Goal: Information Seeking & Learning: Learn about a topic

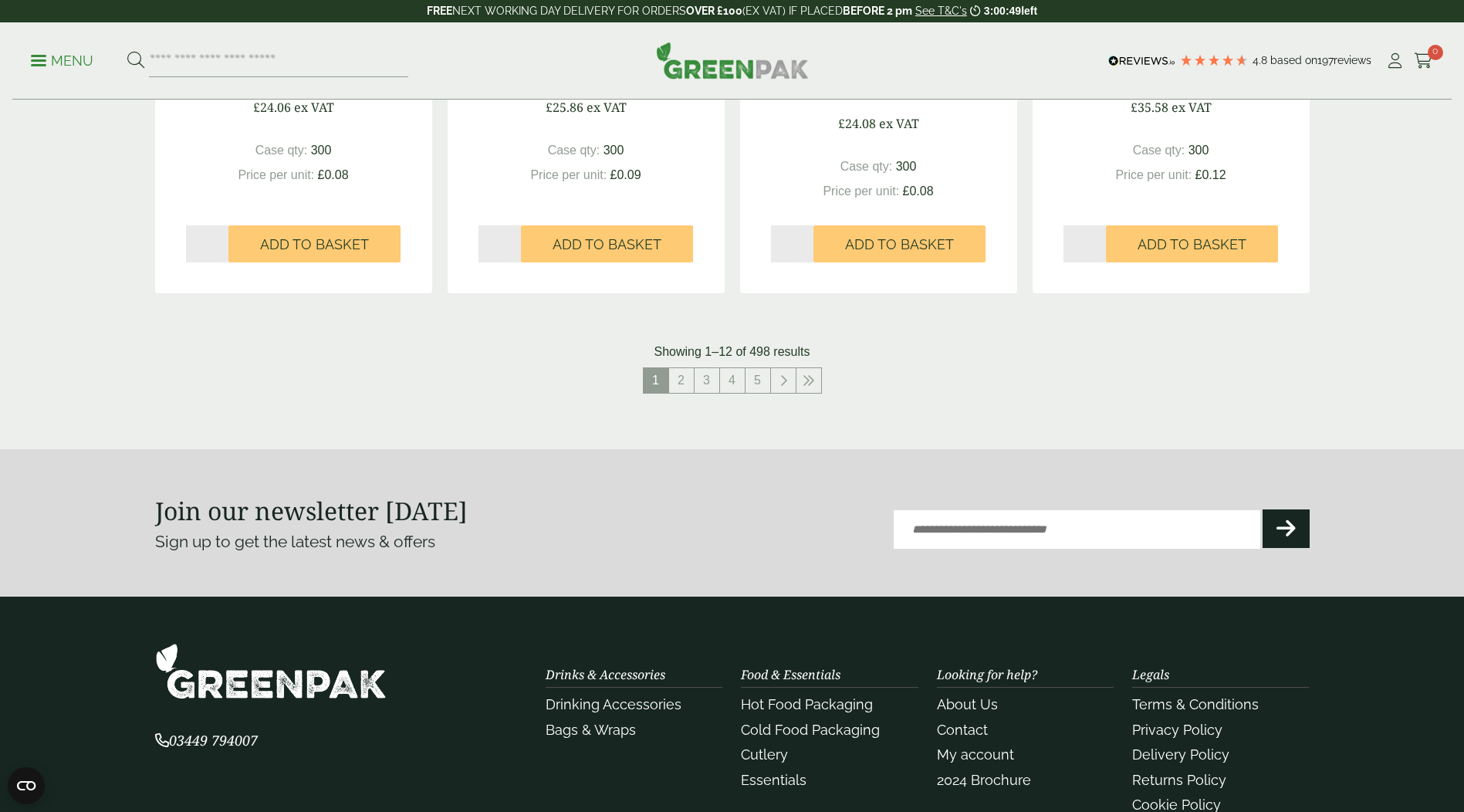
scroll to position [1782, 0]
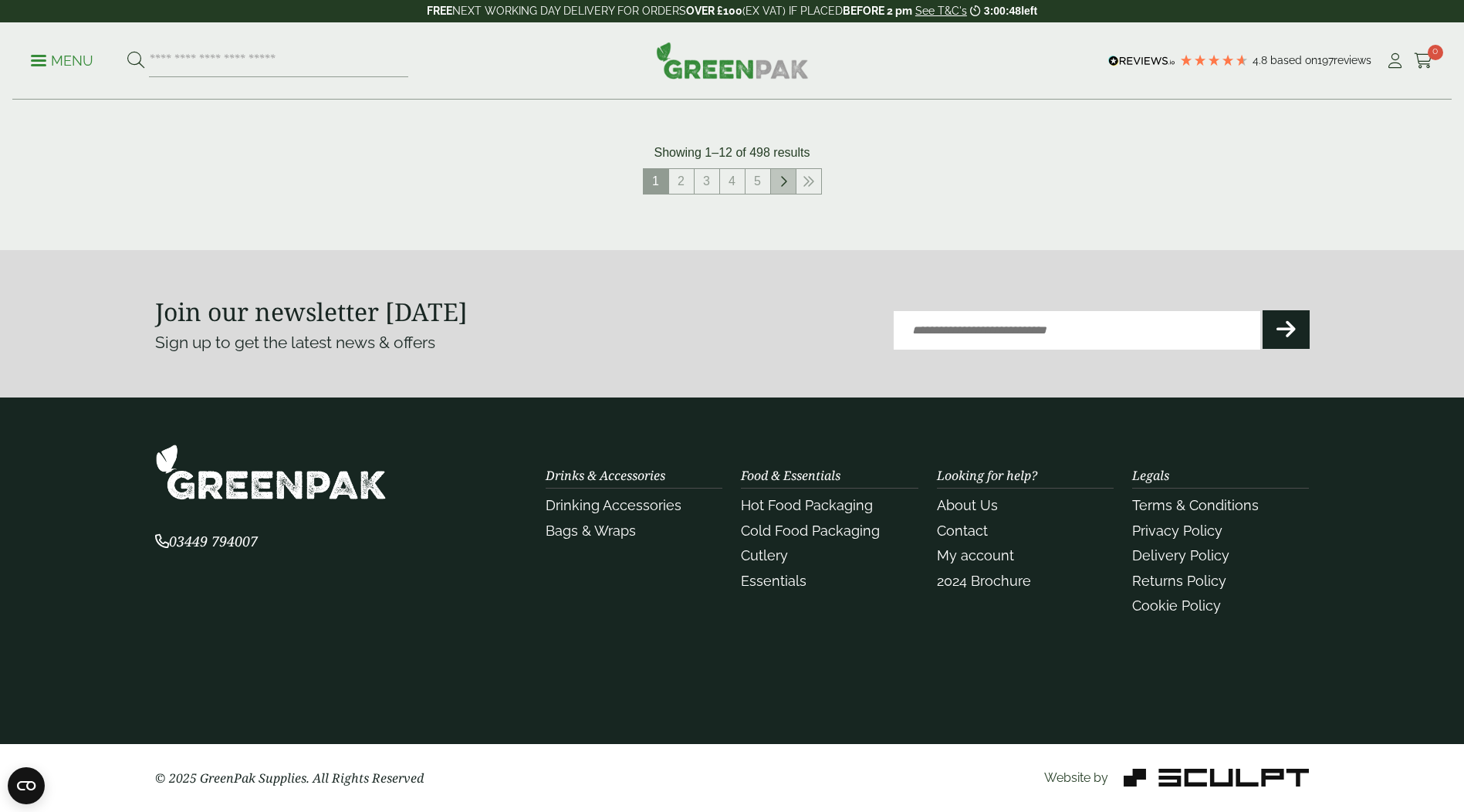
click at [785, 186] on icon at bounding box center [783, 181] width 8 height 13
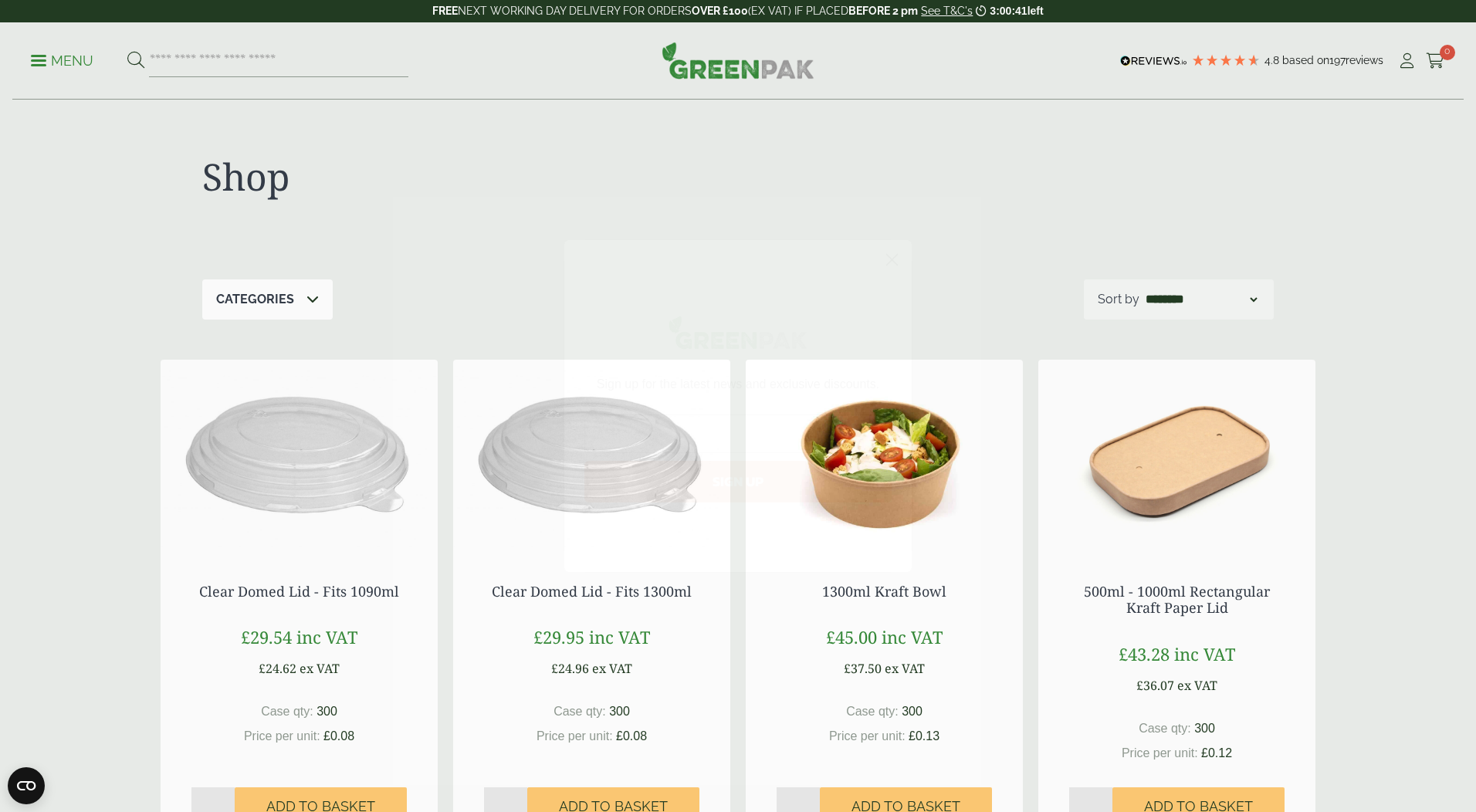
click at [896, 264] on icon "Close dialog" at bounding box center [892, 260] width 11 height 11
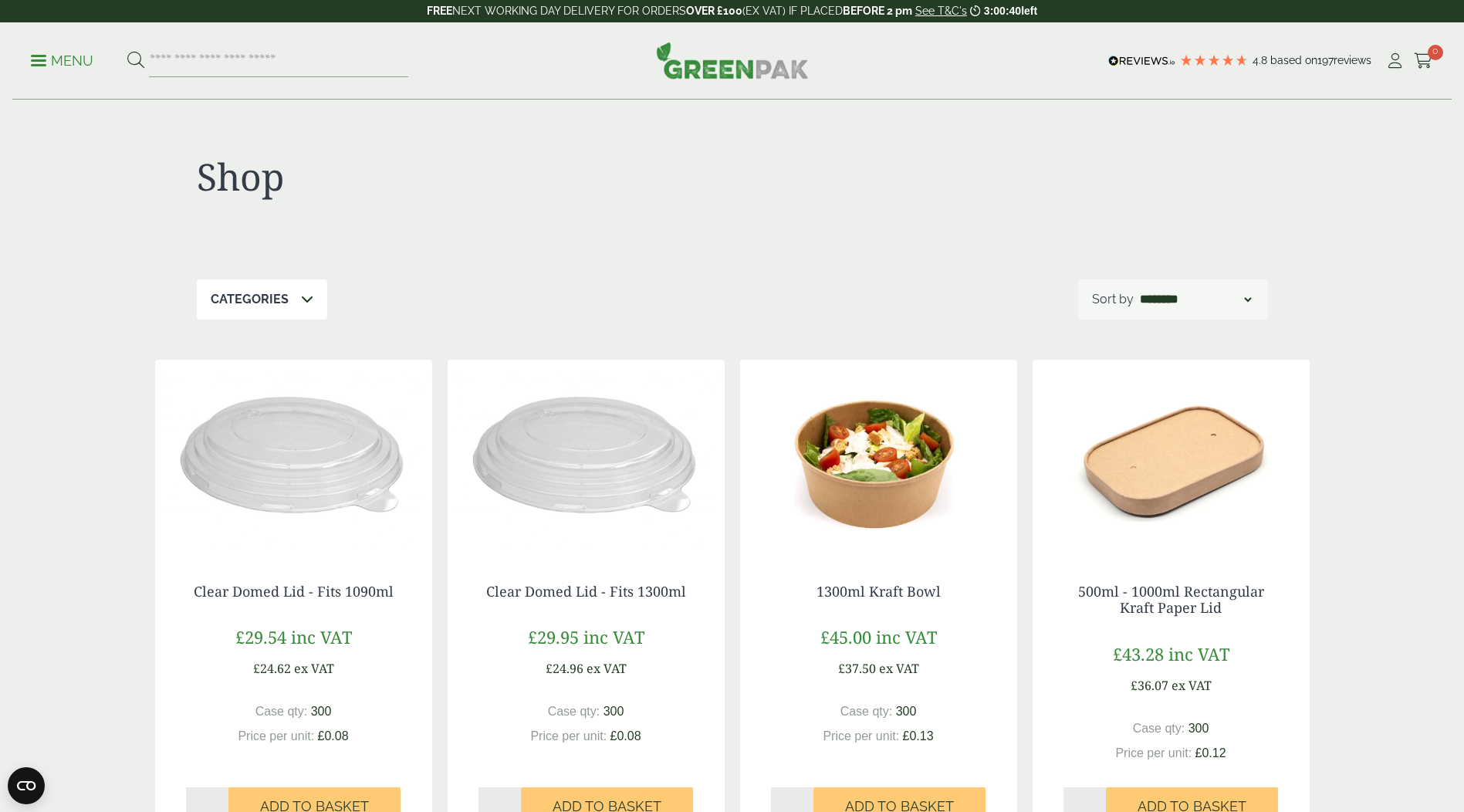
click at [222, 296] on p "Categories" at bounding box center [250, 300] width 78 height 19
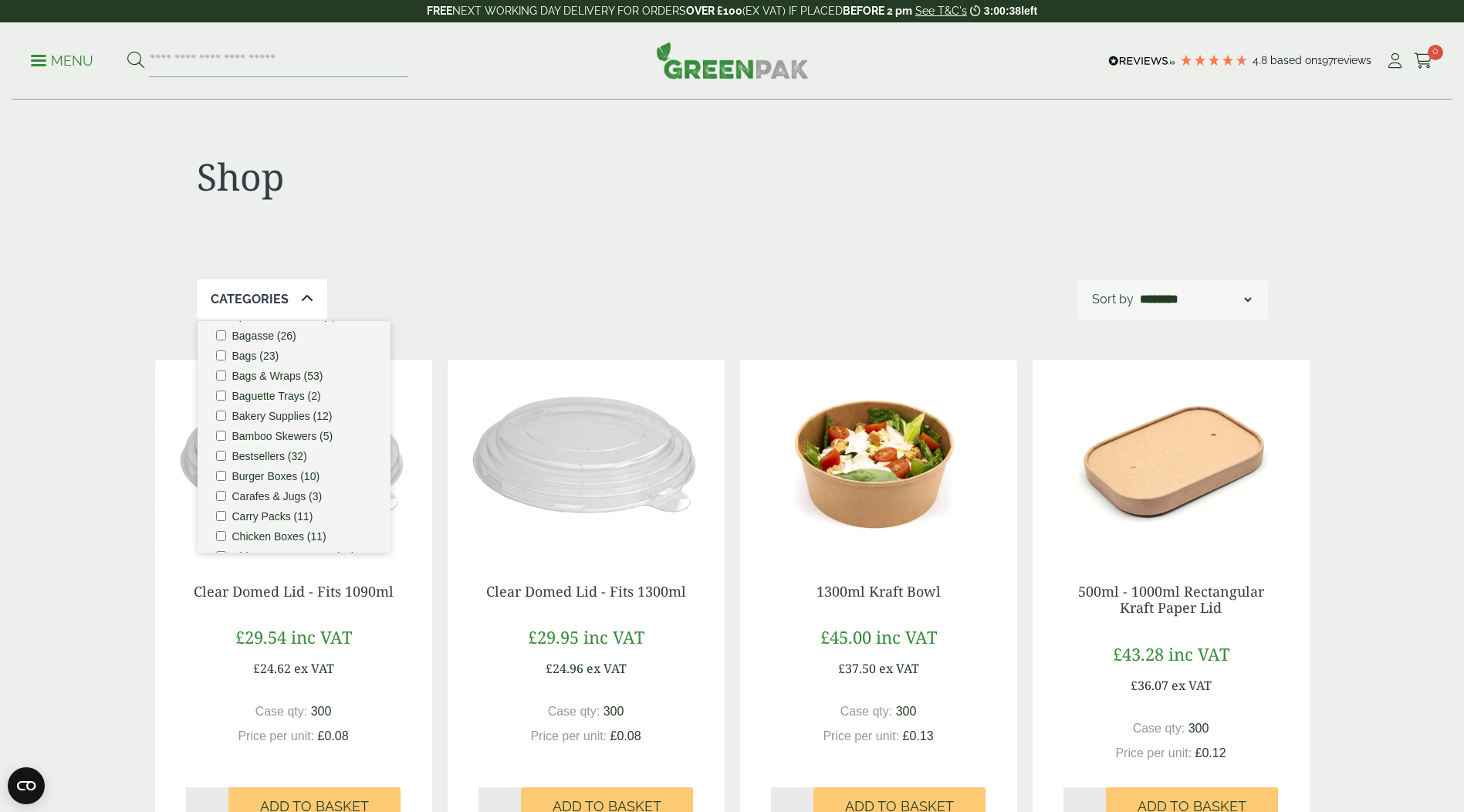
scroll to position [77, 0]
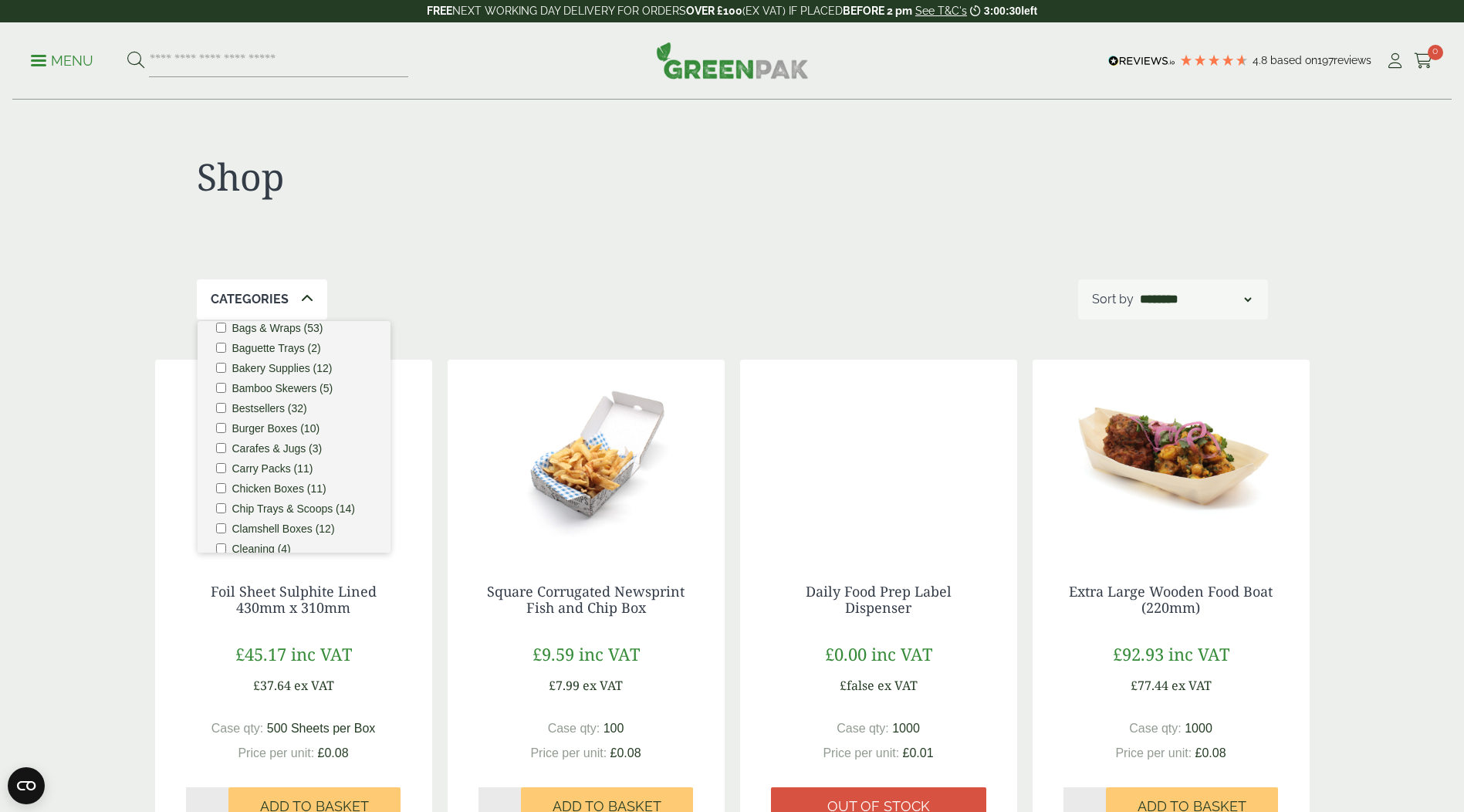
click at [321, 507] on label "Chip Trays & Scoops (14)" at bounding box center [294, 508] width 124 height 11
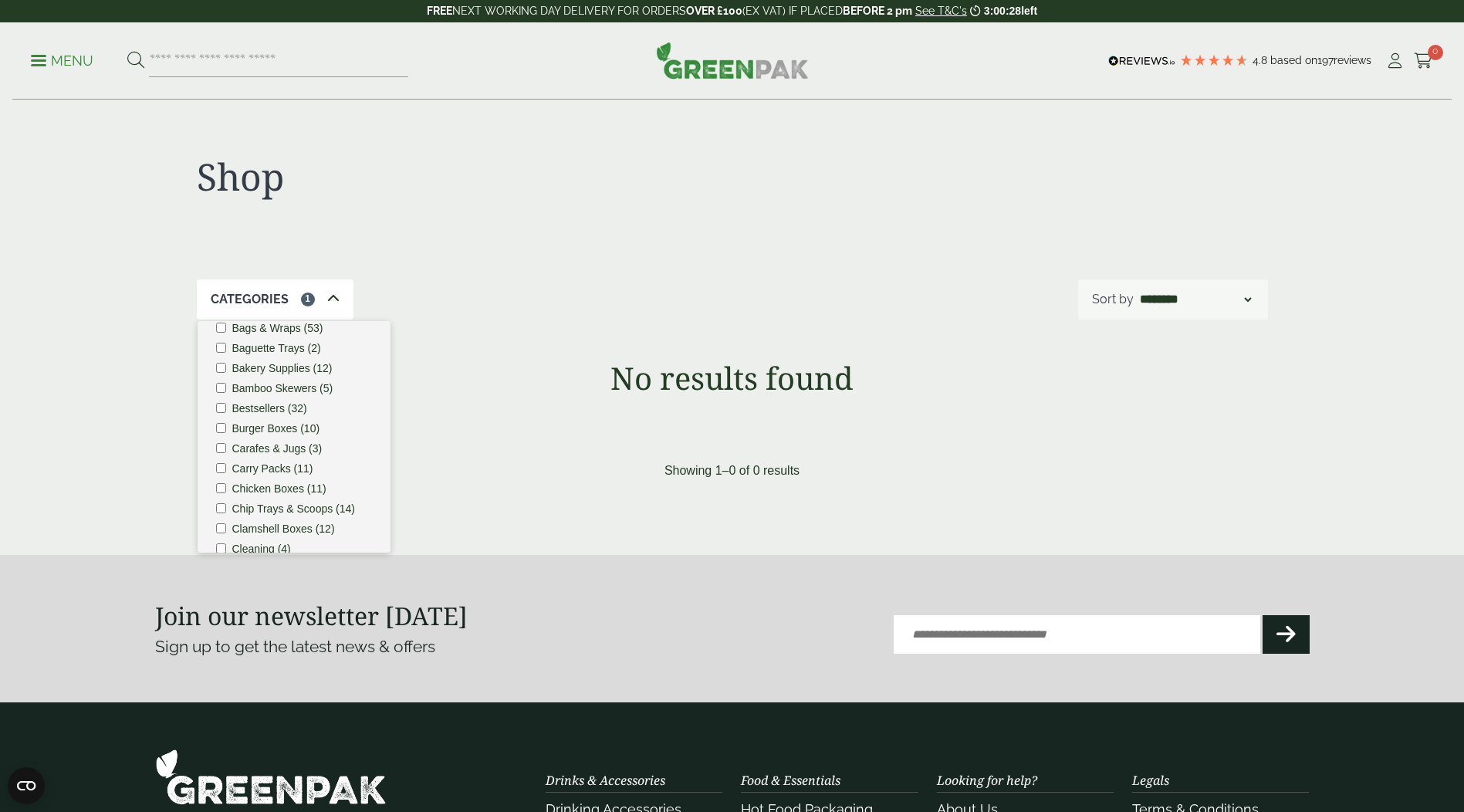
click at [321, 507] on label "Chip Trays & Scoops (14)" at bounding box center [294, 508] width 124 height 11
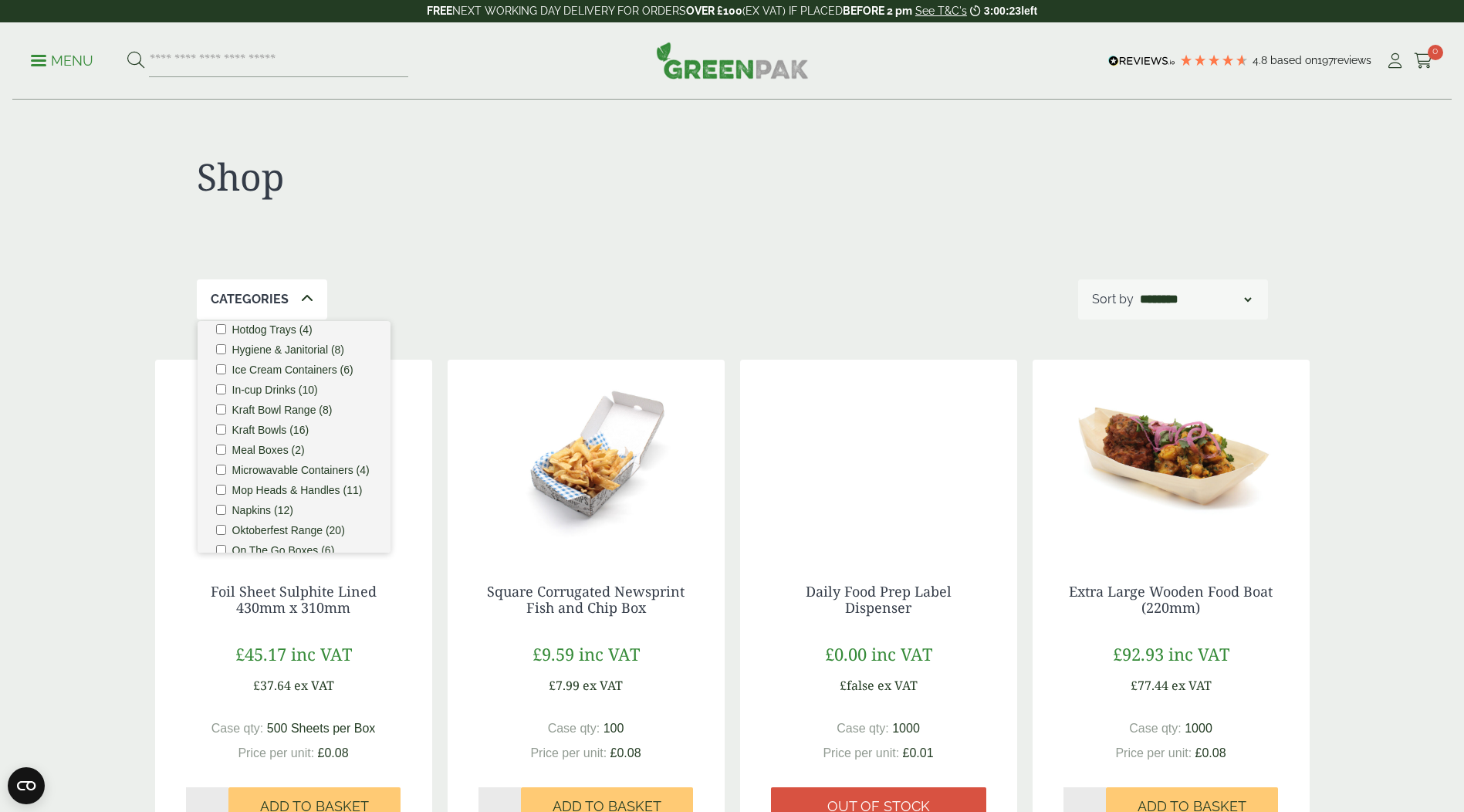
scroll to position [1003, 0]
click at [444, 238] on div "Shop" at bounding box center [732, 189] width 1071 height 179
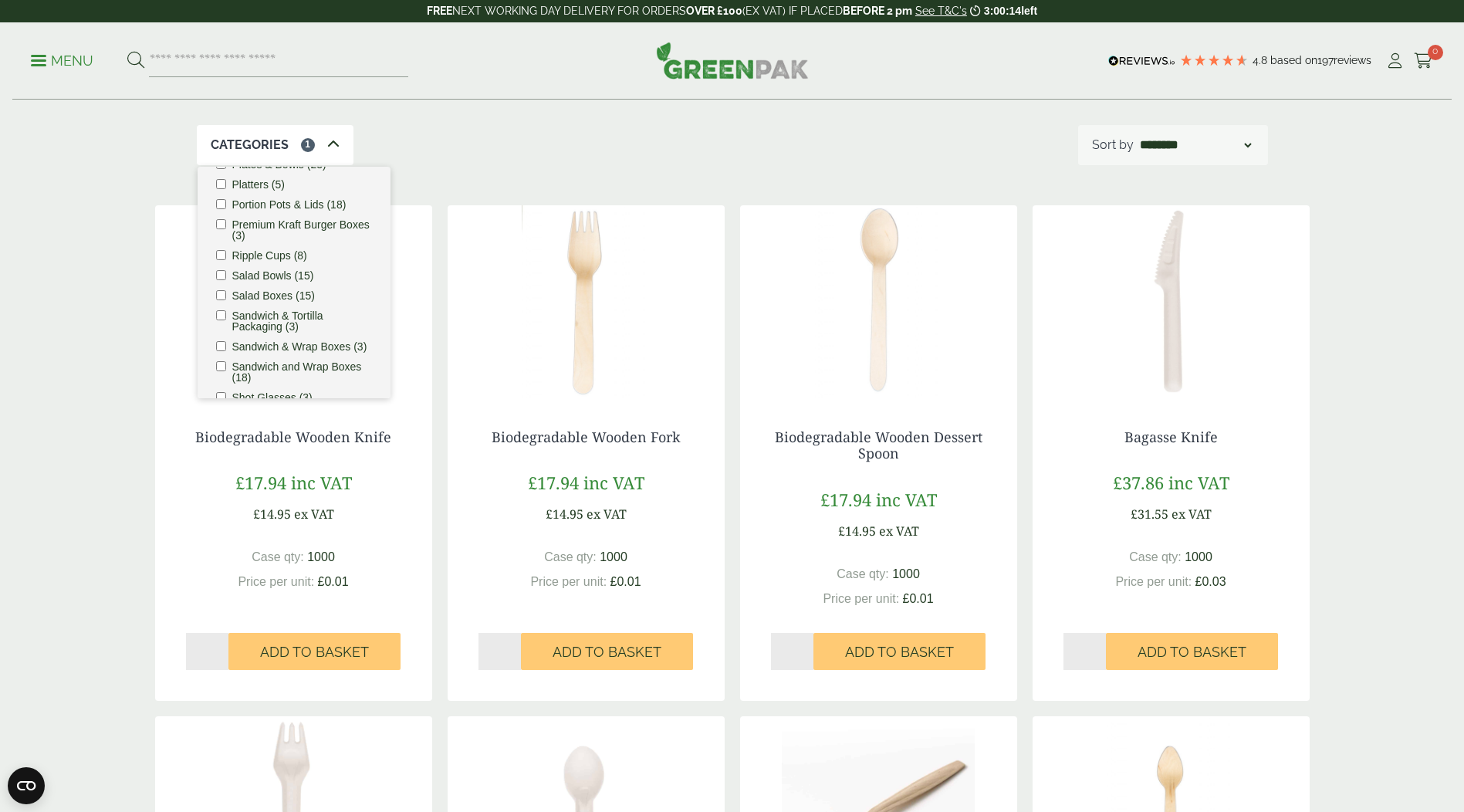
scroll to position [1542, 0]
click at [327, 141] on icon at bounding box center [333, 145] width 13 height 13
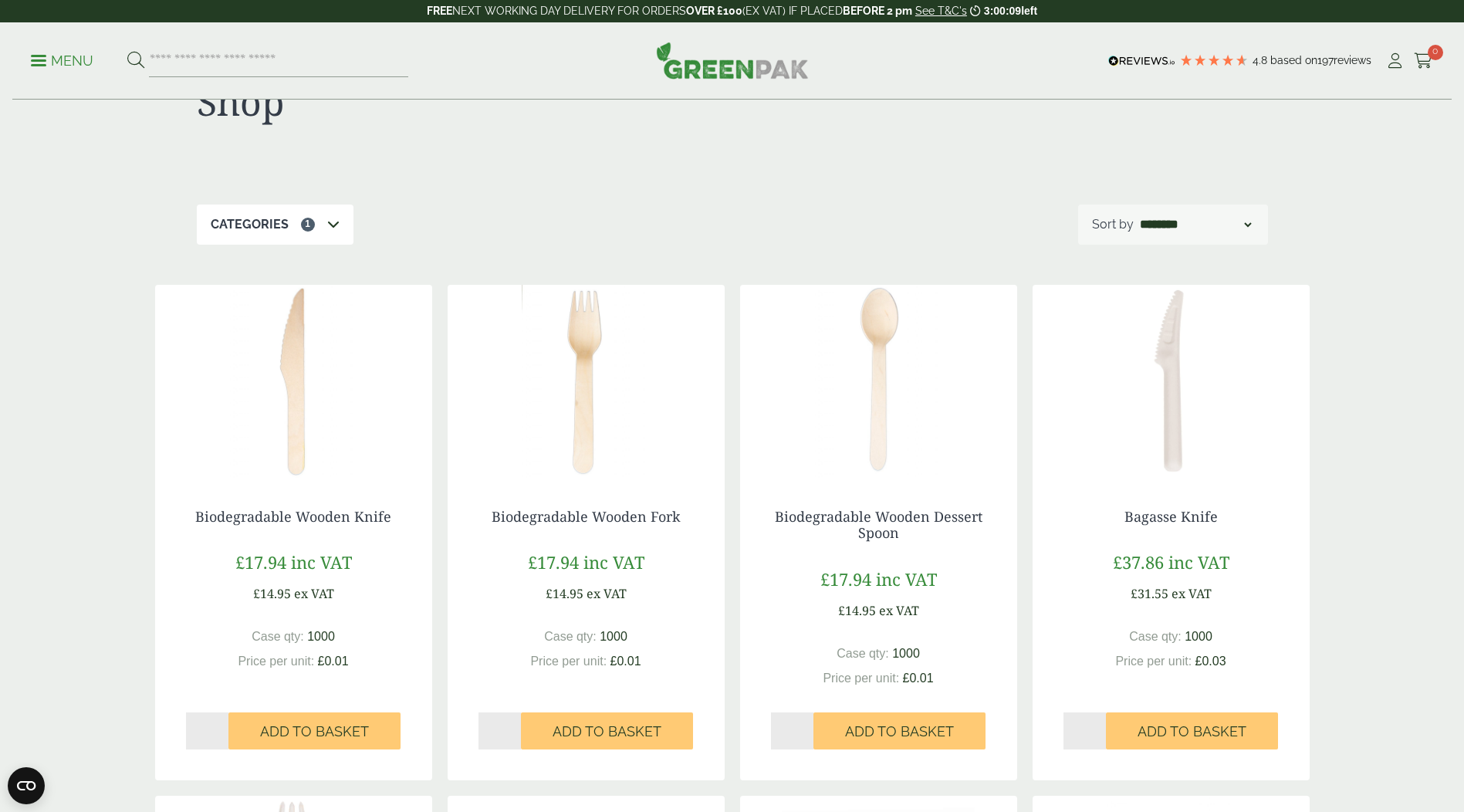
scroll to position [0, 0]
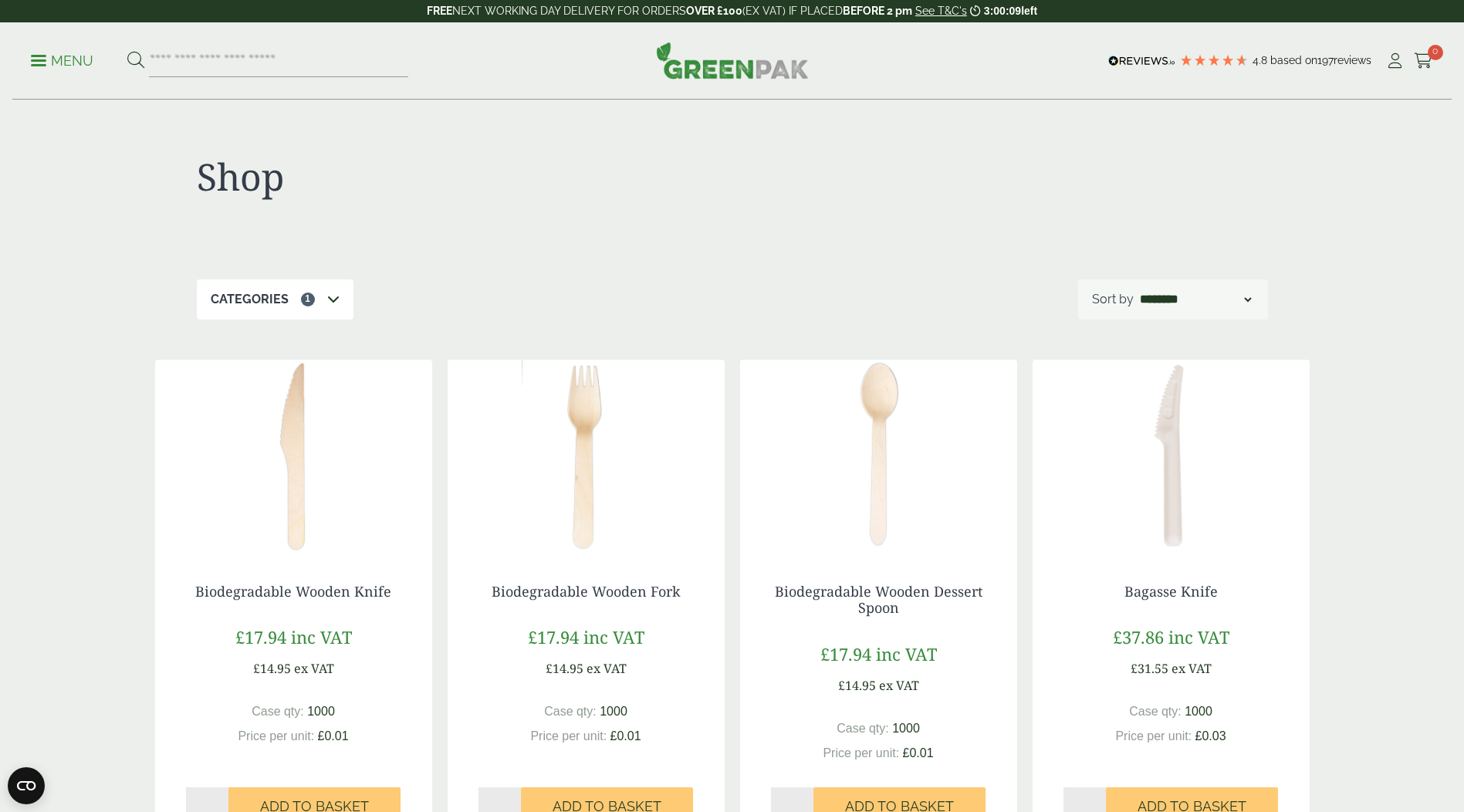
click at [268, 312] on div "Categories 1" at bounding box center [275, 299] width 156 height 40
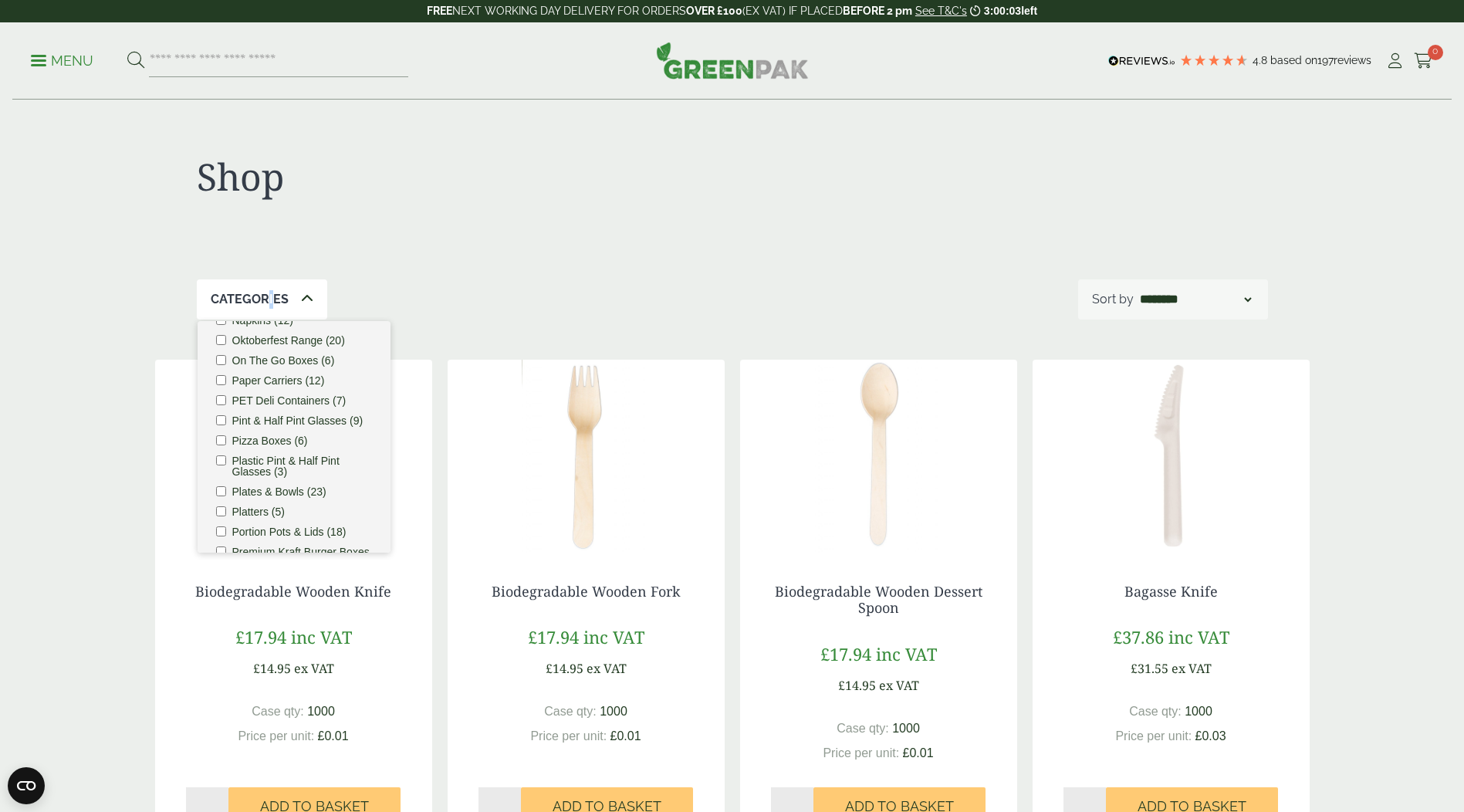
scroll to position [538, 0]
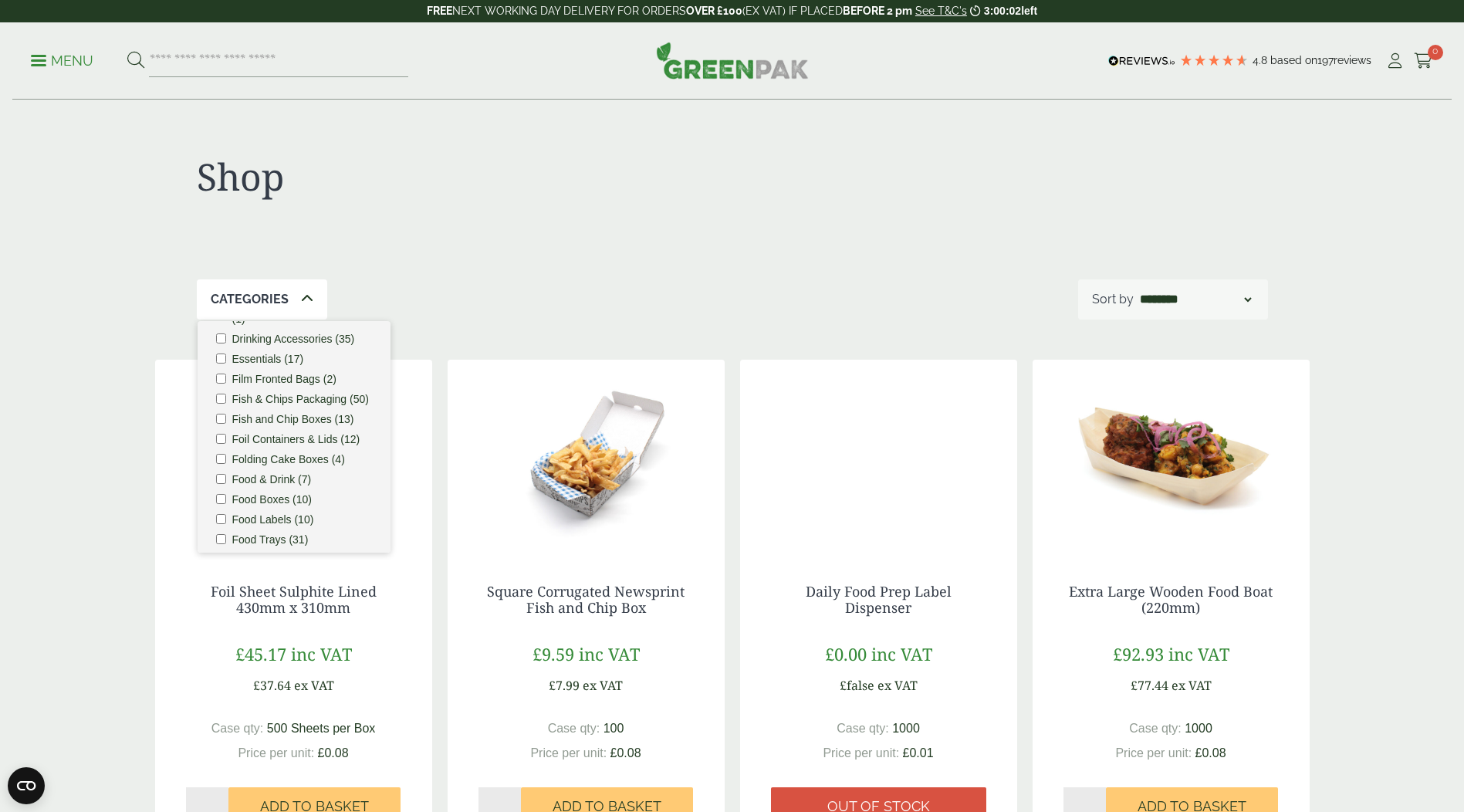
click at [476, 221] on div "Shop" at bounding box center [732, 189] width 1071 height 179
click at [294, 293] on div "Categories" at bounding box center [262, 299] width 131 height 40
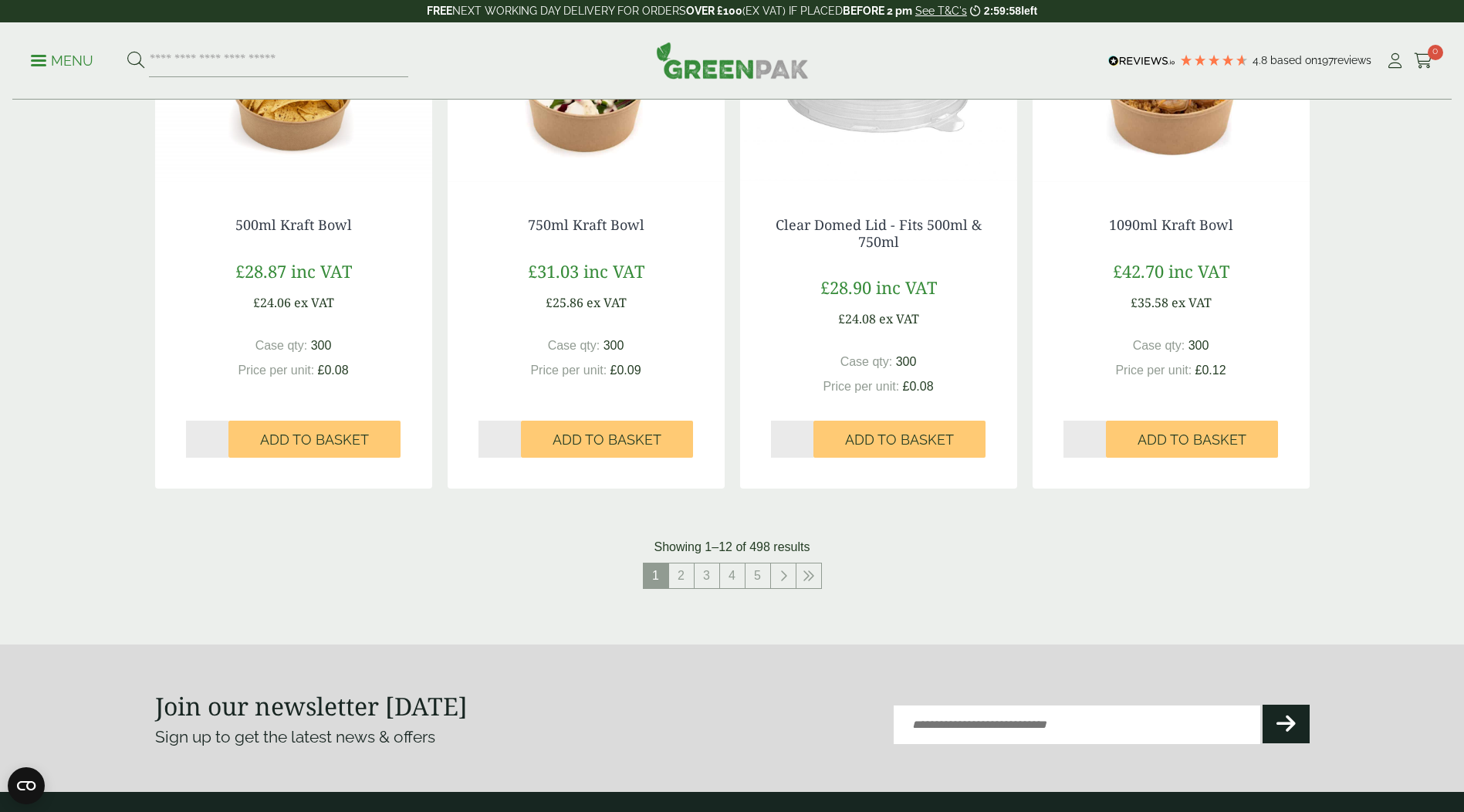
scroll to position [1389, 0]
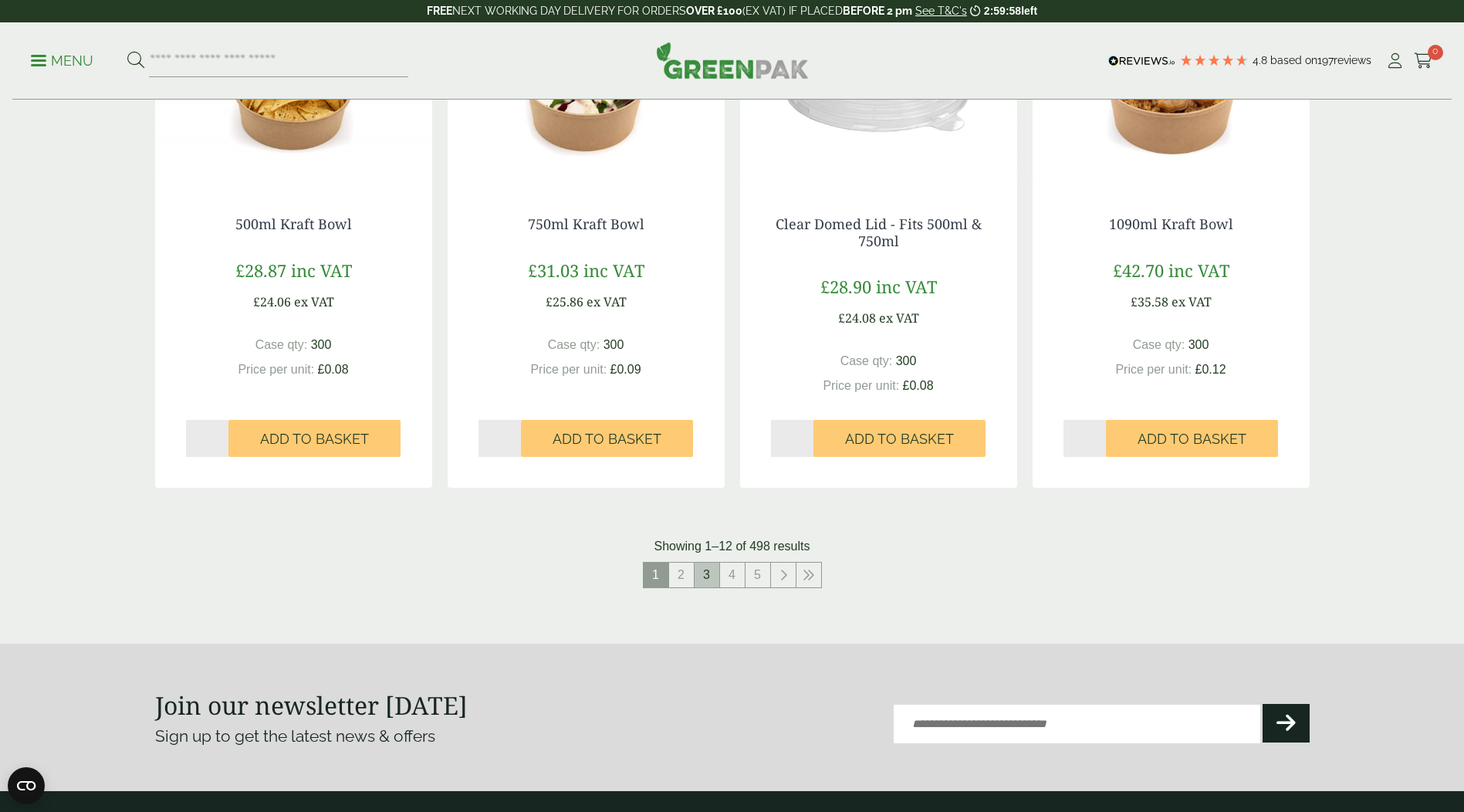
click at [715, 577] on link "3" at bounding box center [707, 575] width 25 height 25
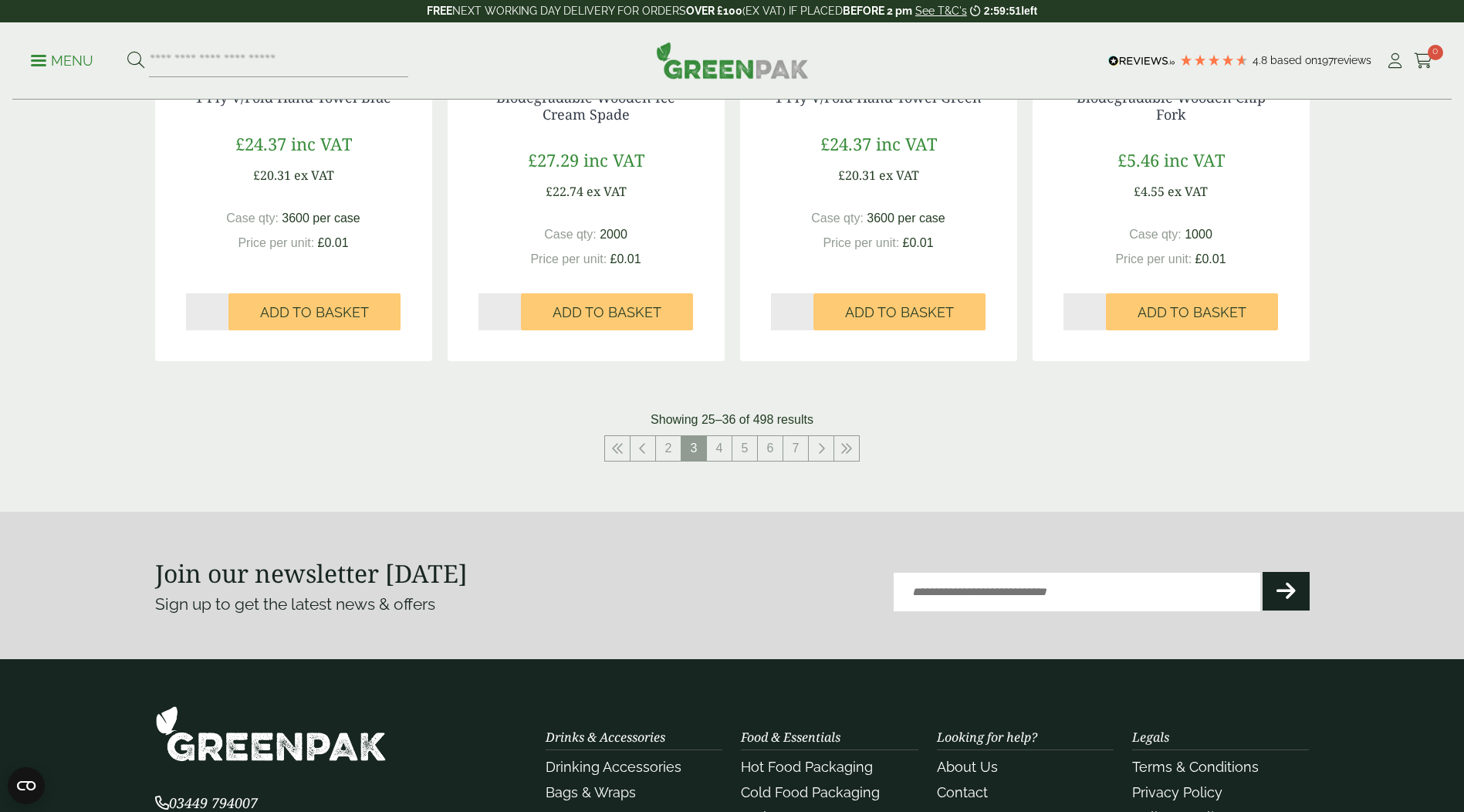
scroll to position [1543, 0]
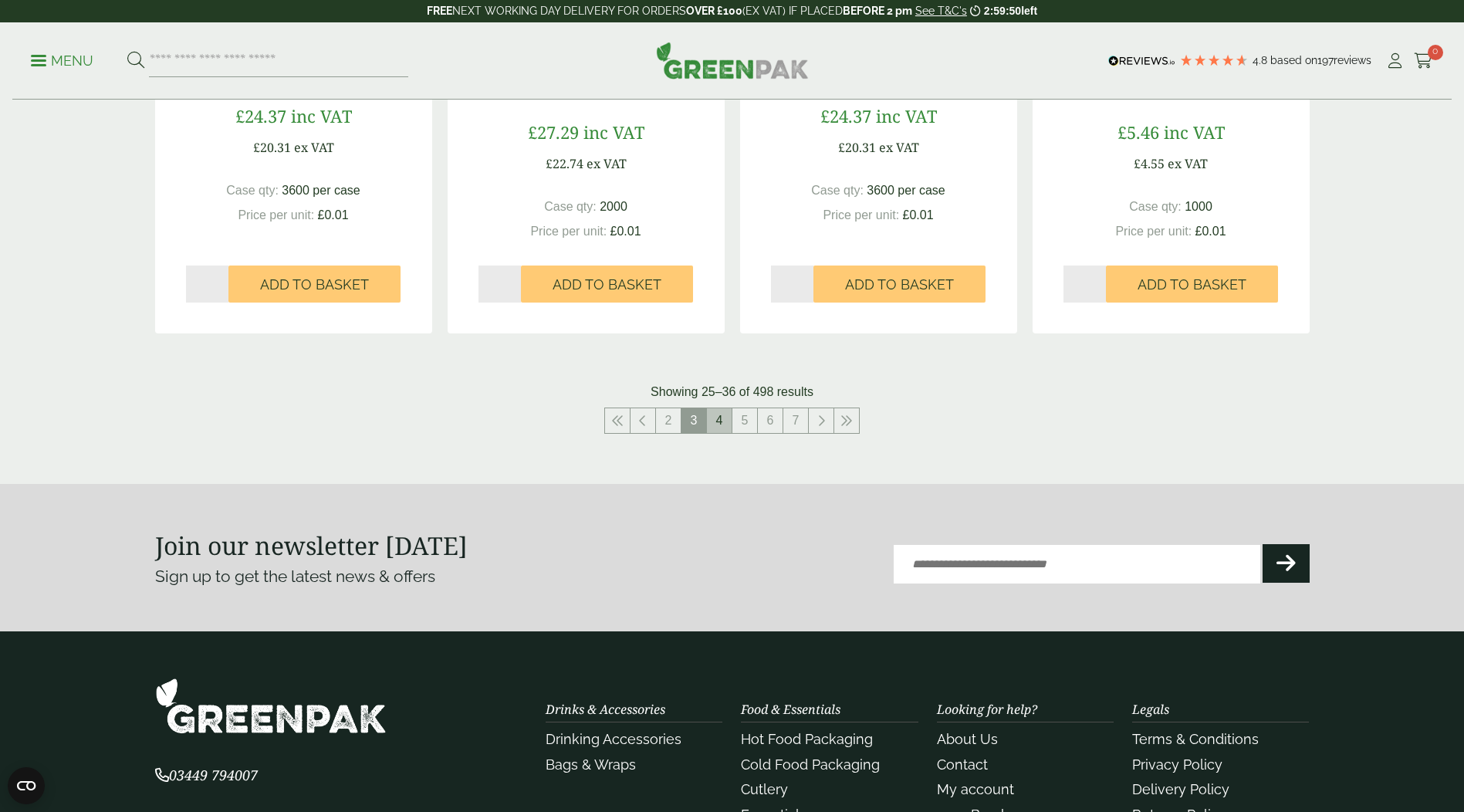
click at [719, 422] on link "4" at bounding box center [719, 421] width 25 height 25
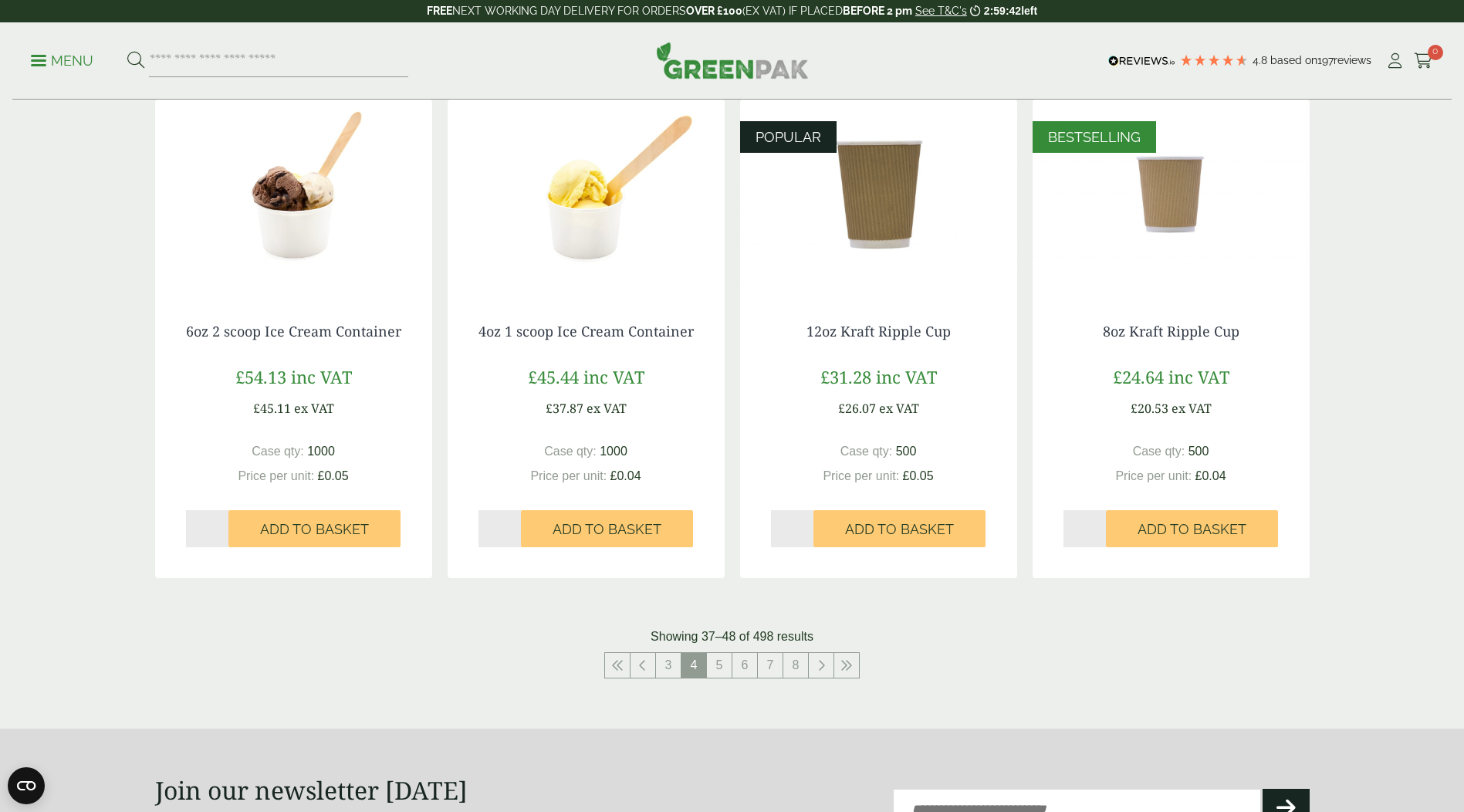
scroll to position [1312, 0]
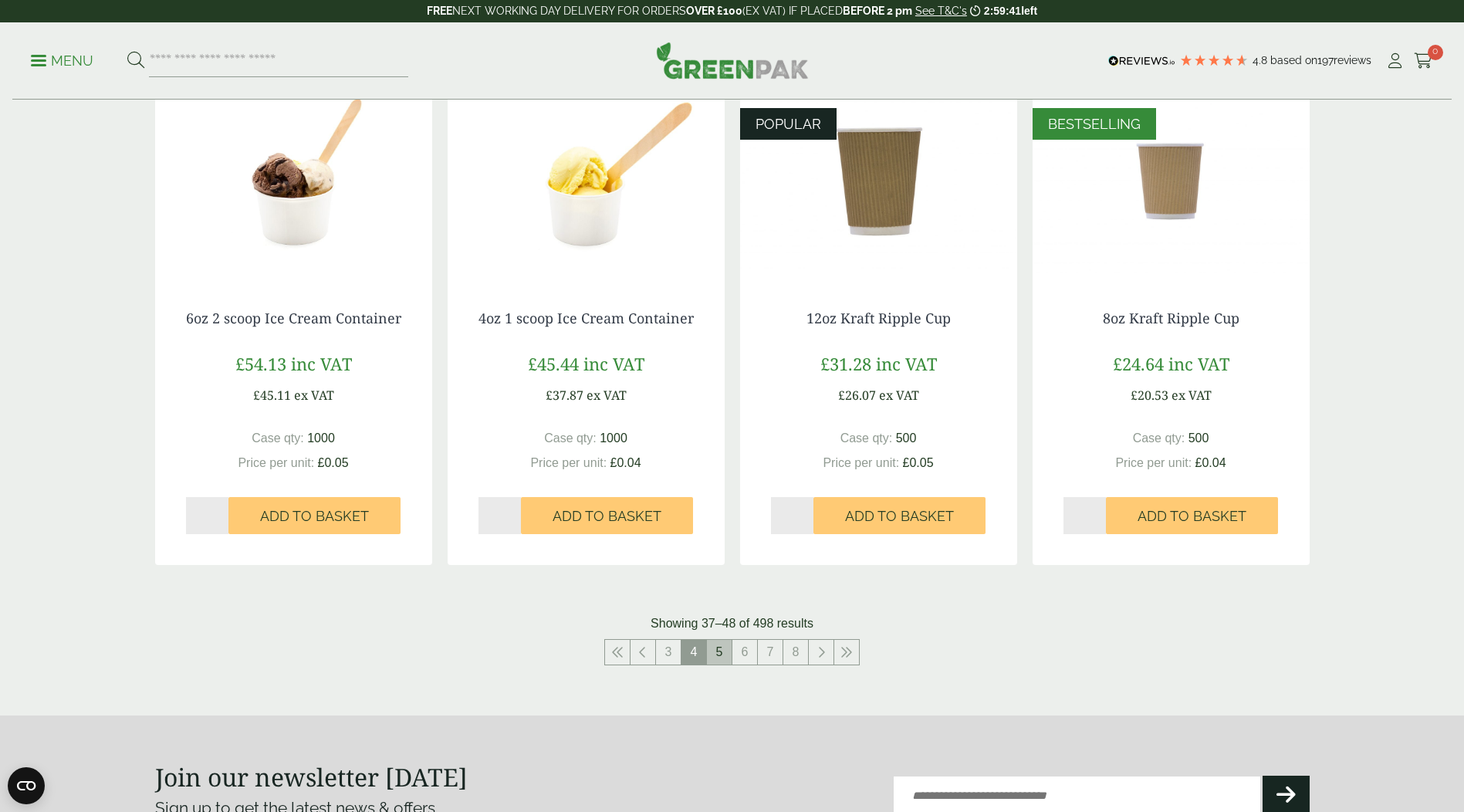
click at [719, 657] on link "5" at bounding box center [719, 652] width 25 height 25
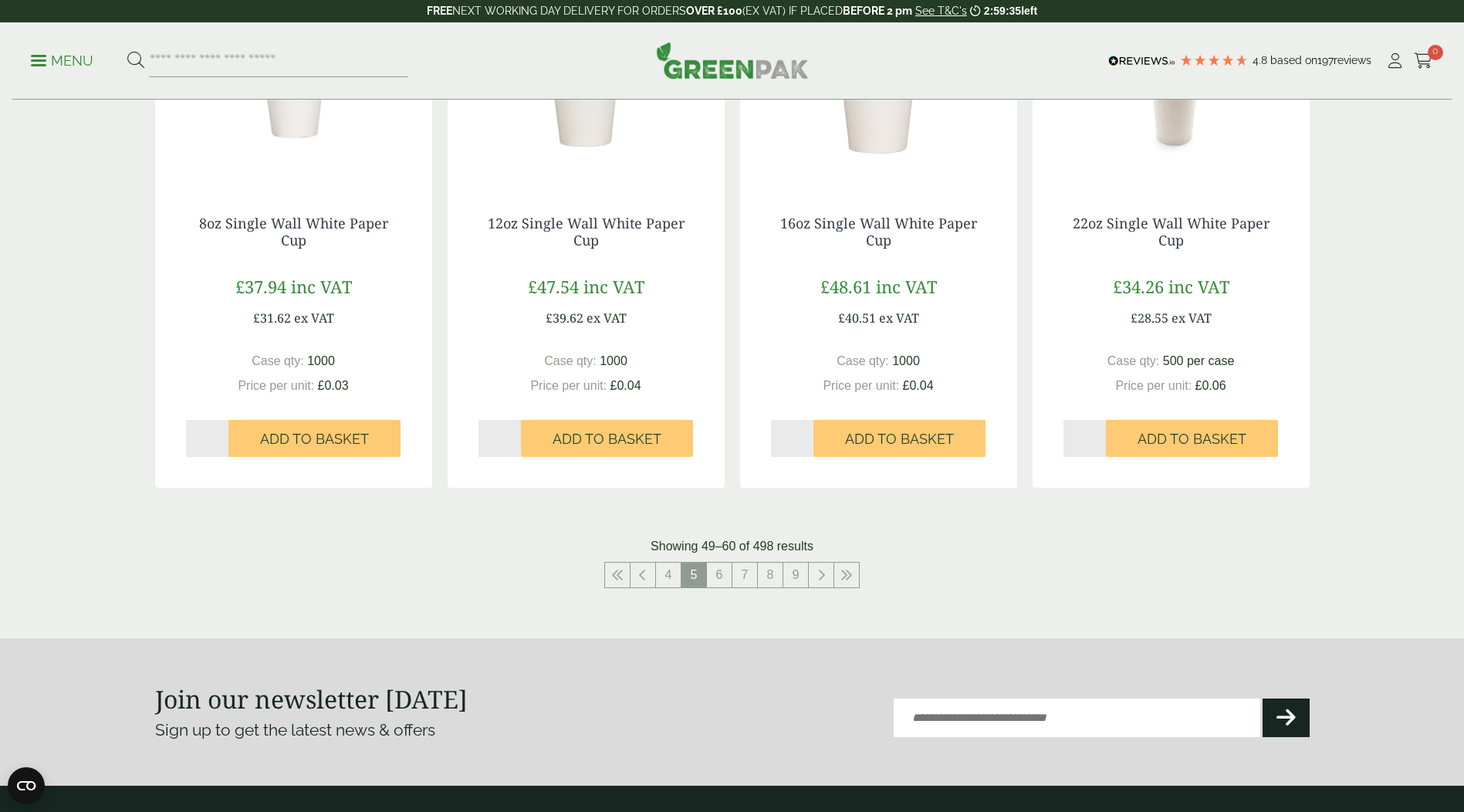
scroll to position [1620, 0]
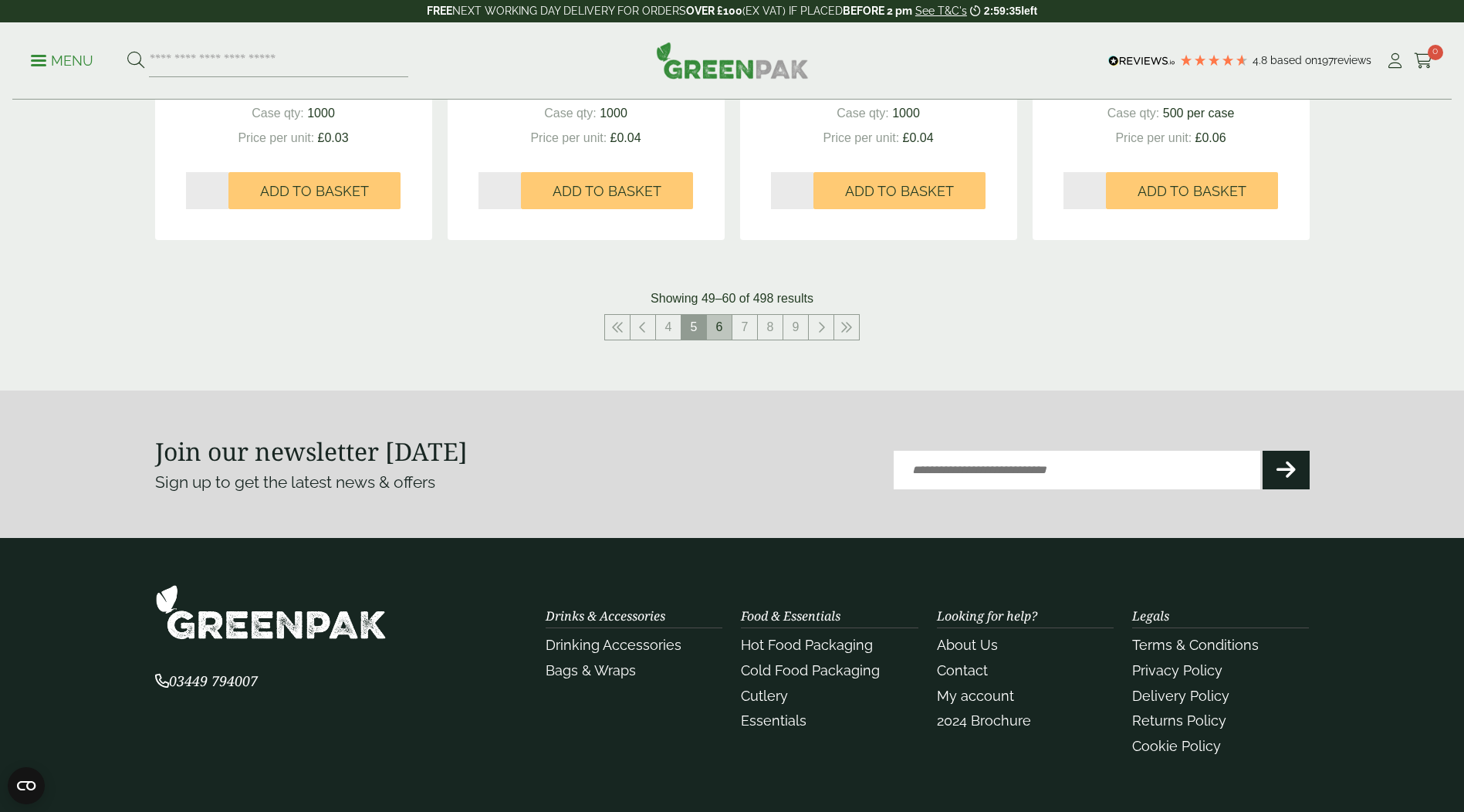
click at [718, 321] on link "6" at bounding box center [719, 327] width 25 height 25
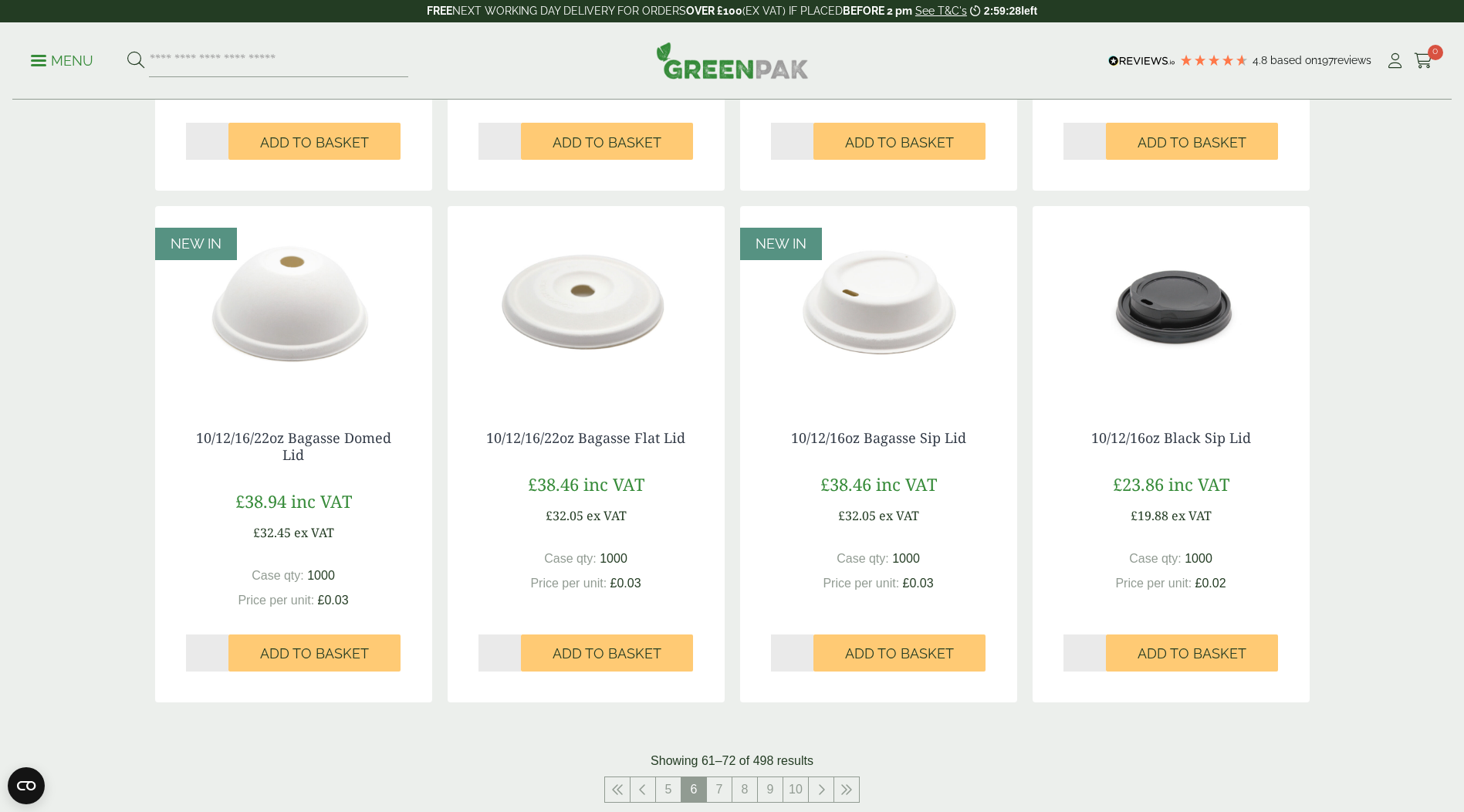
scroll to position [1389, 0]
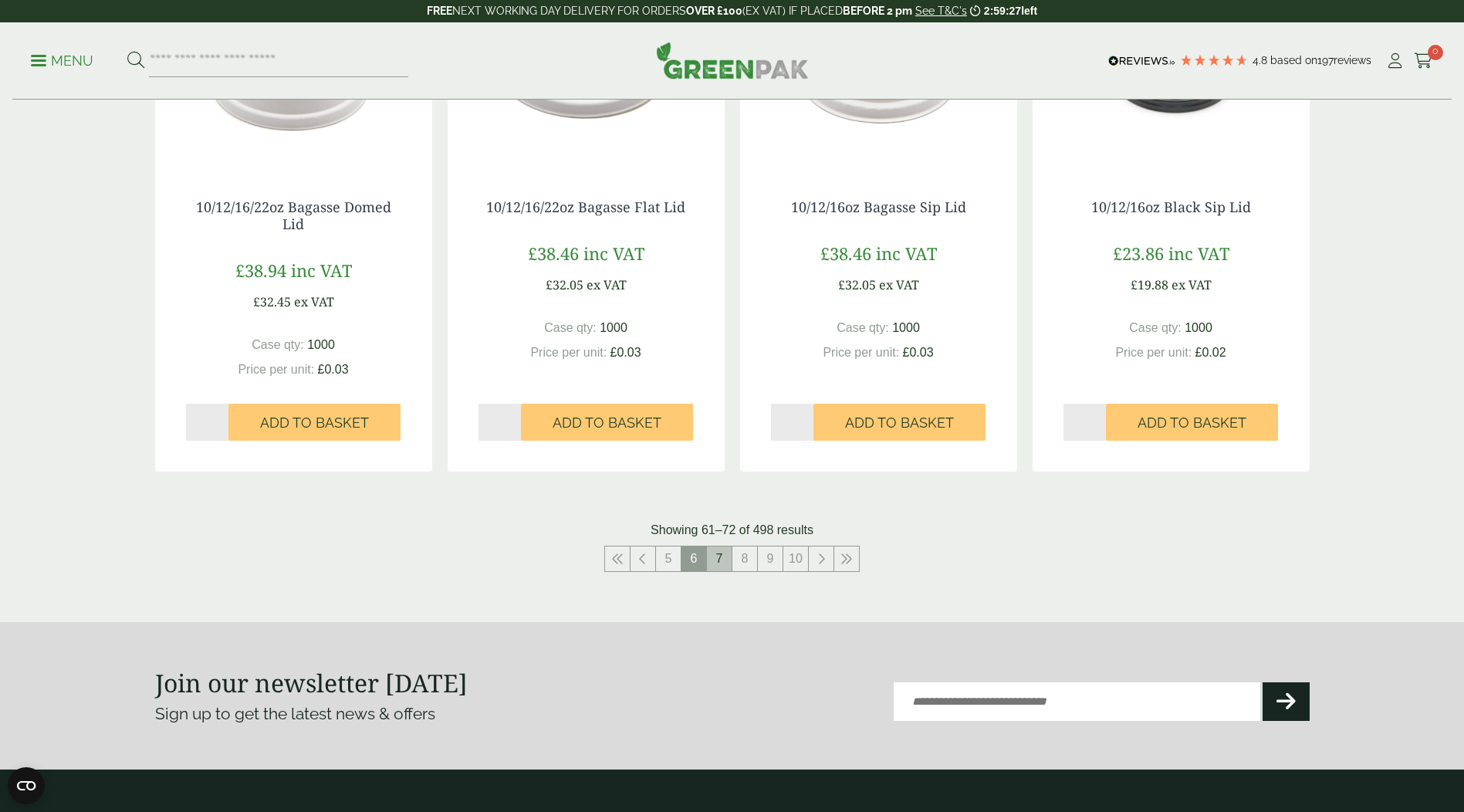
click at [714, 556] on link "7" at bounding box center [719, 559] width 25 height 25
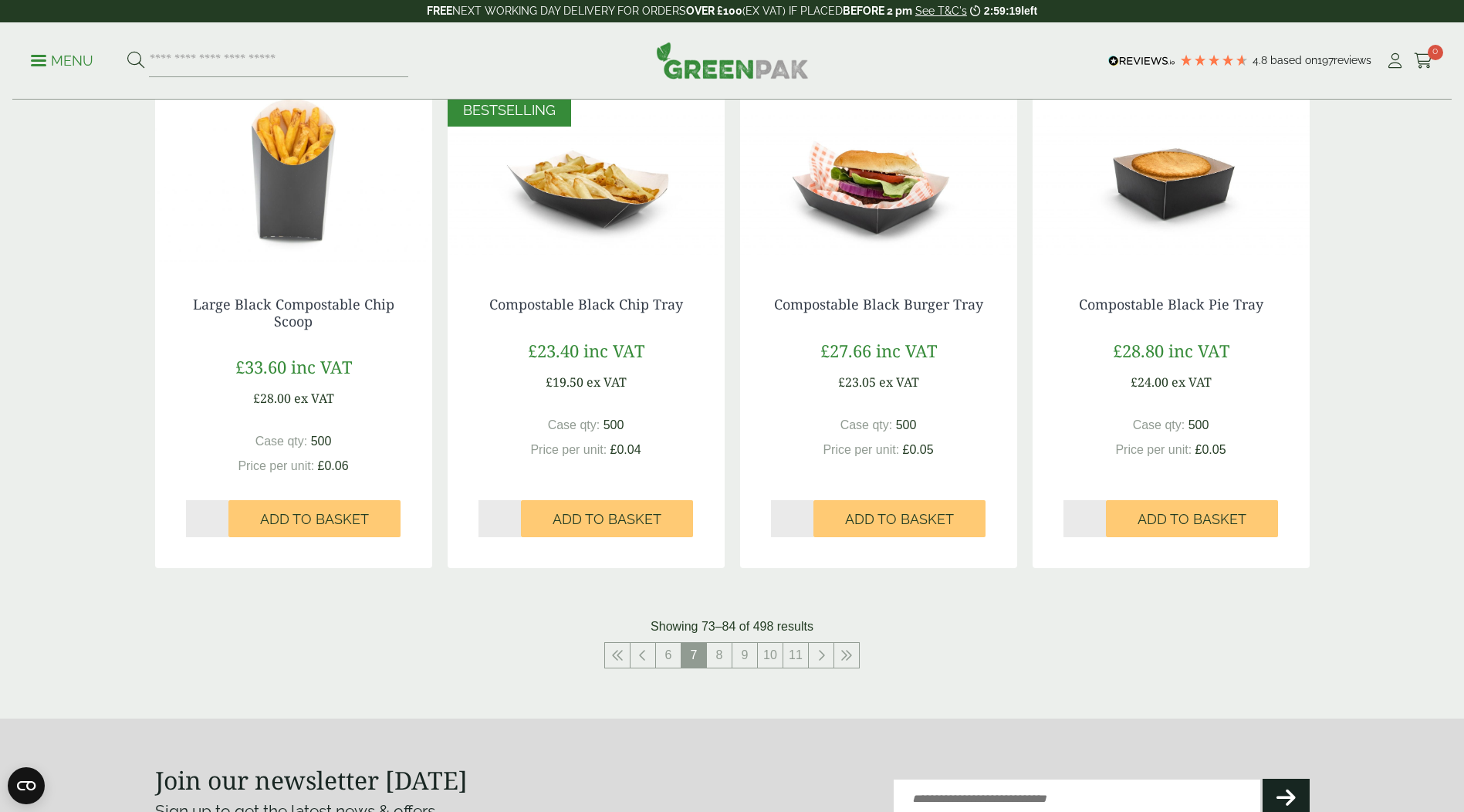
scroll to position [1312, 0]
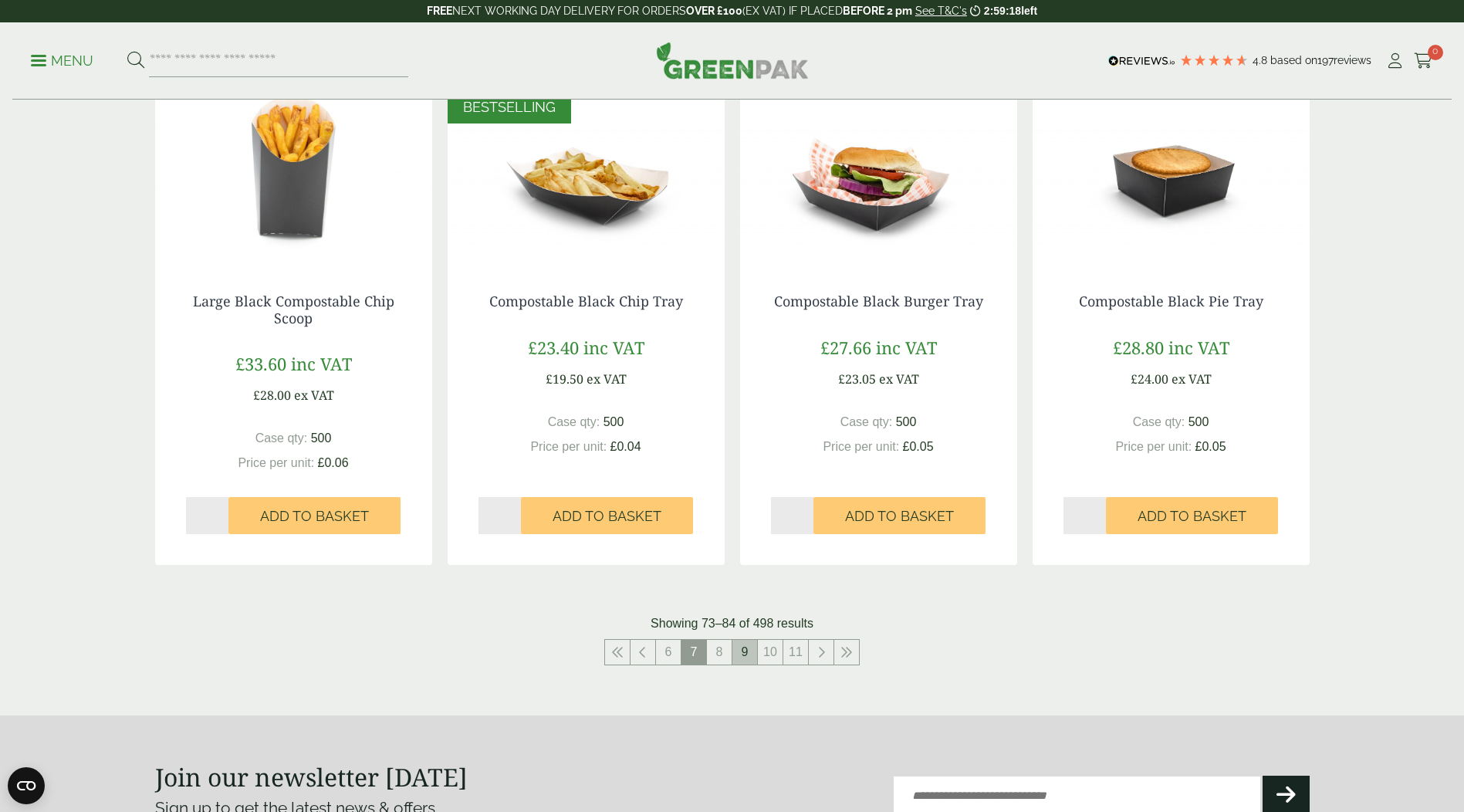
click at [749, 663] on link "9" at bounding box center [745, 652] width 25 height 25
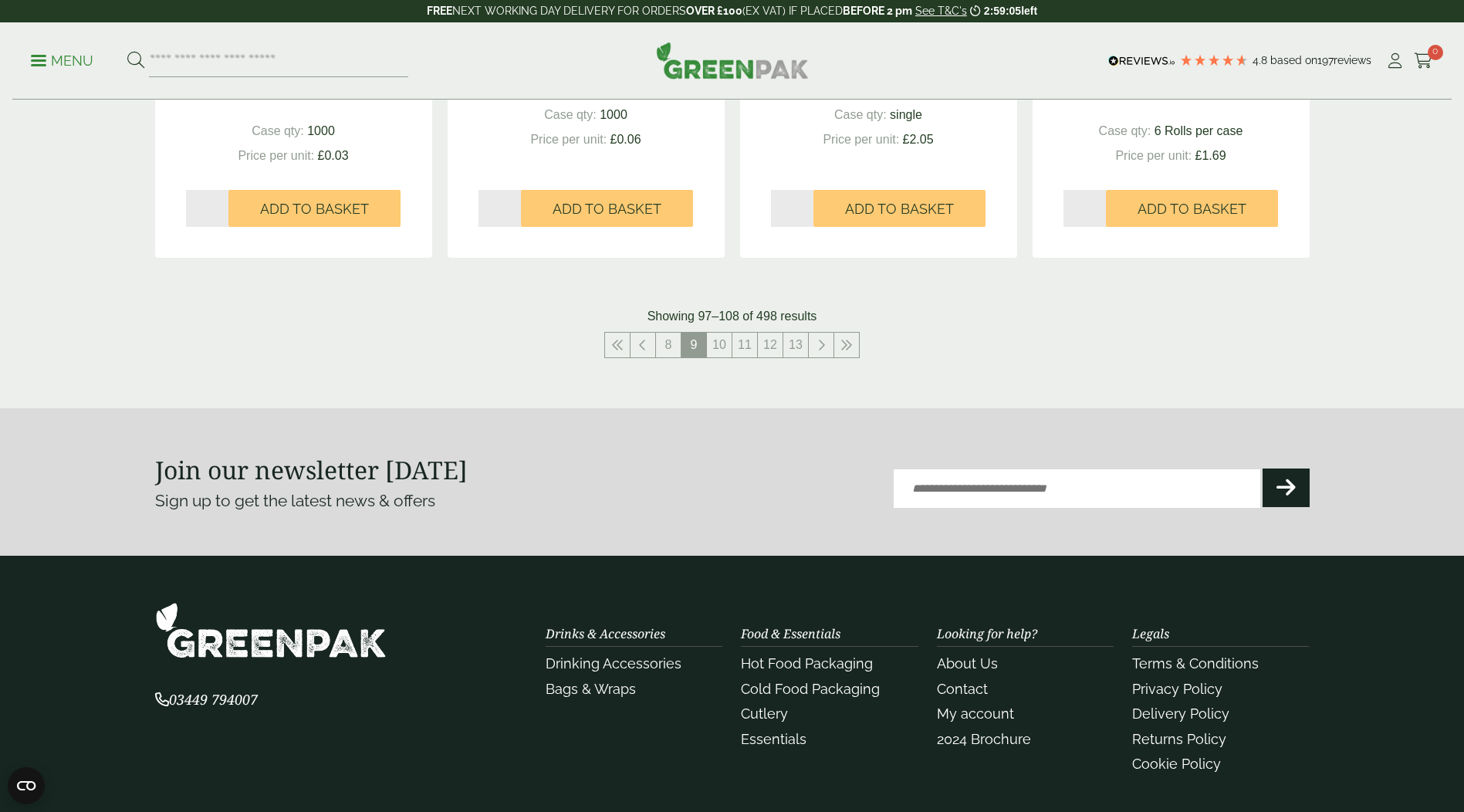
scroll to position [1620, 0]
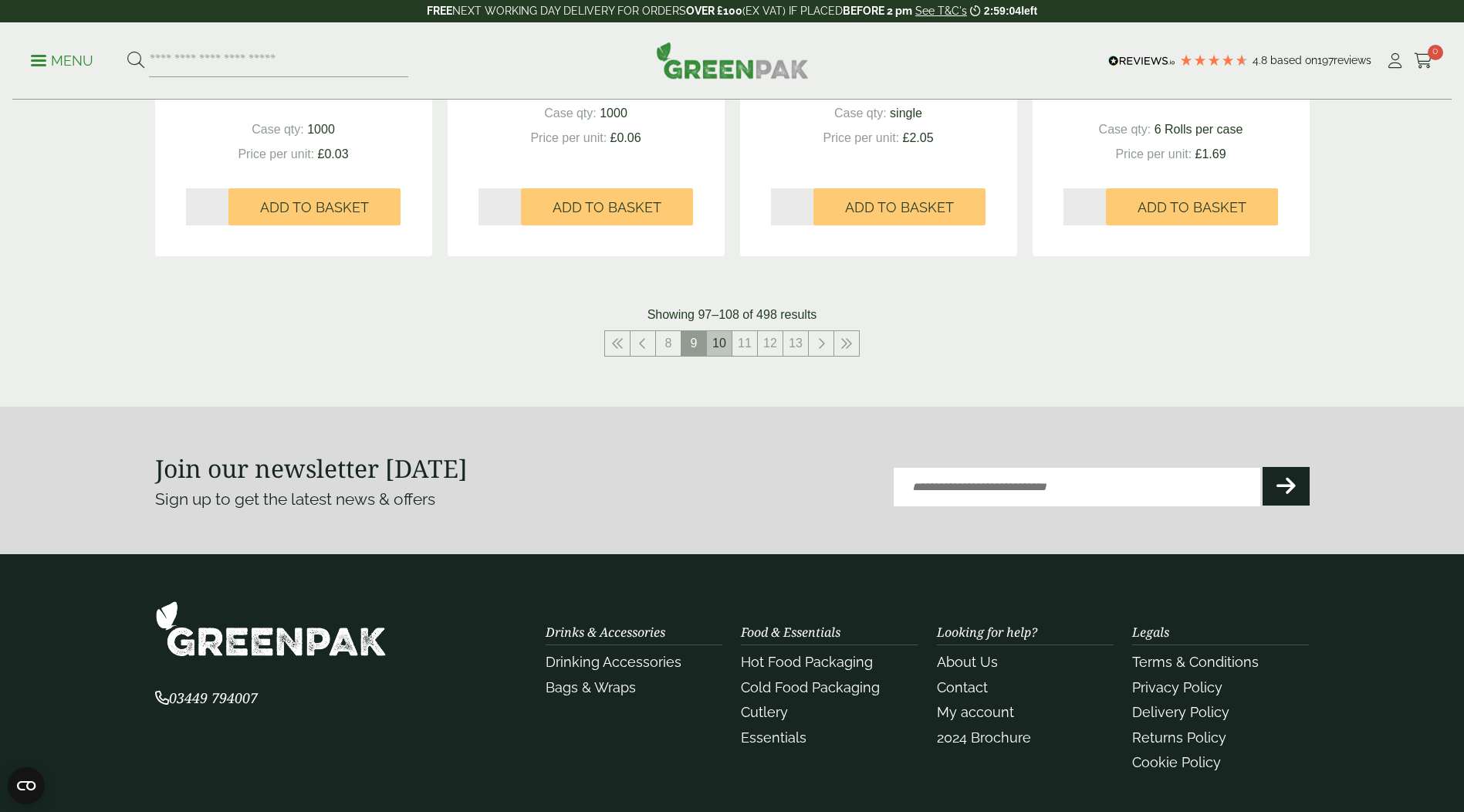
click at [723, 350] on link "10" at bounding box center [719, 343] width 25 height 25
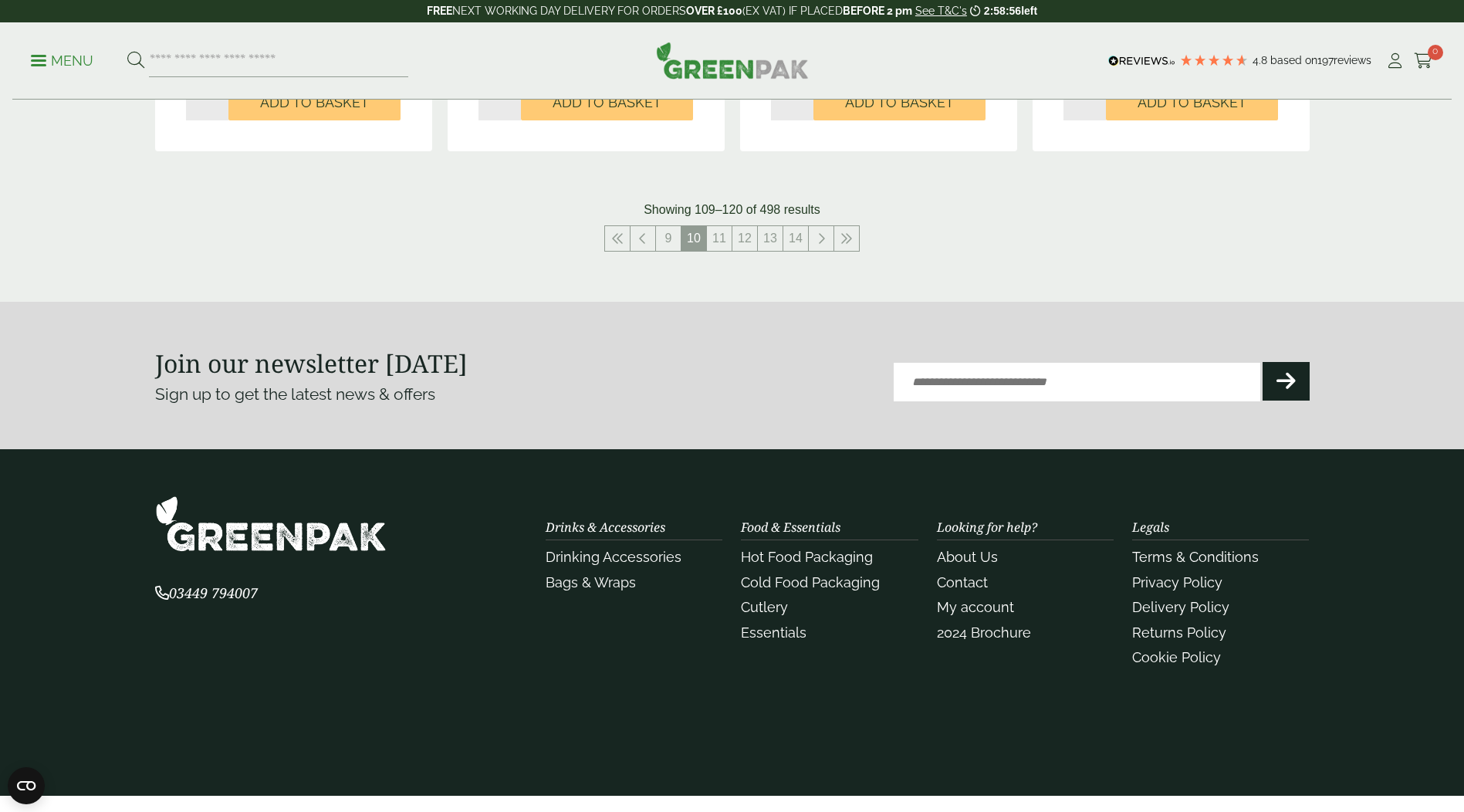
scroll to position [1698, 0]
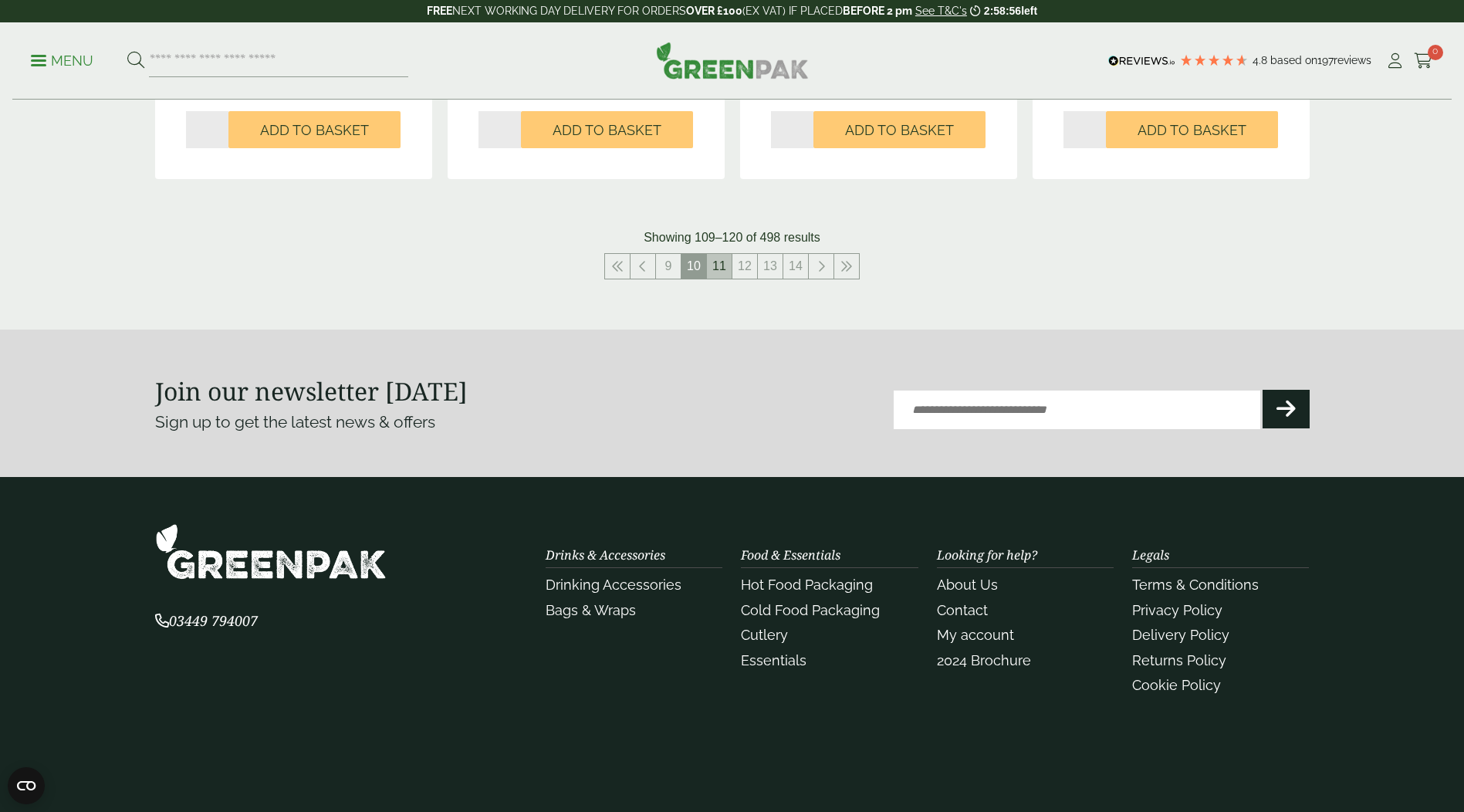
click at [721, 261] on link "11" at bounding box center [719, 266] width 25 height 25
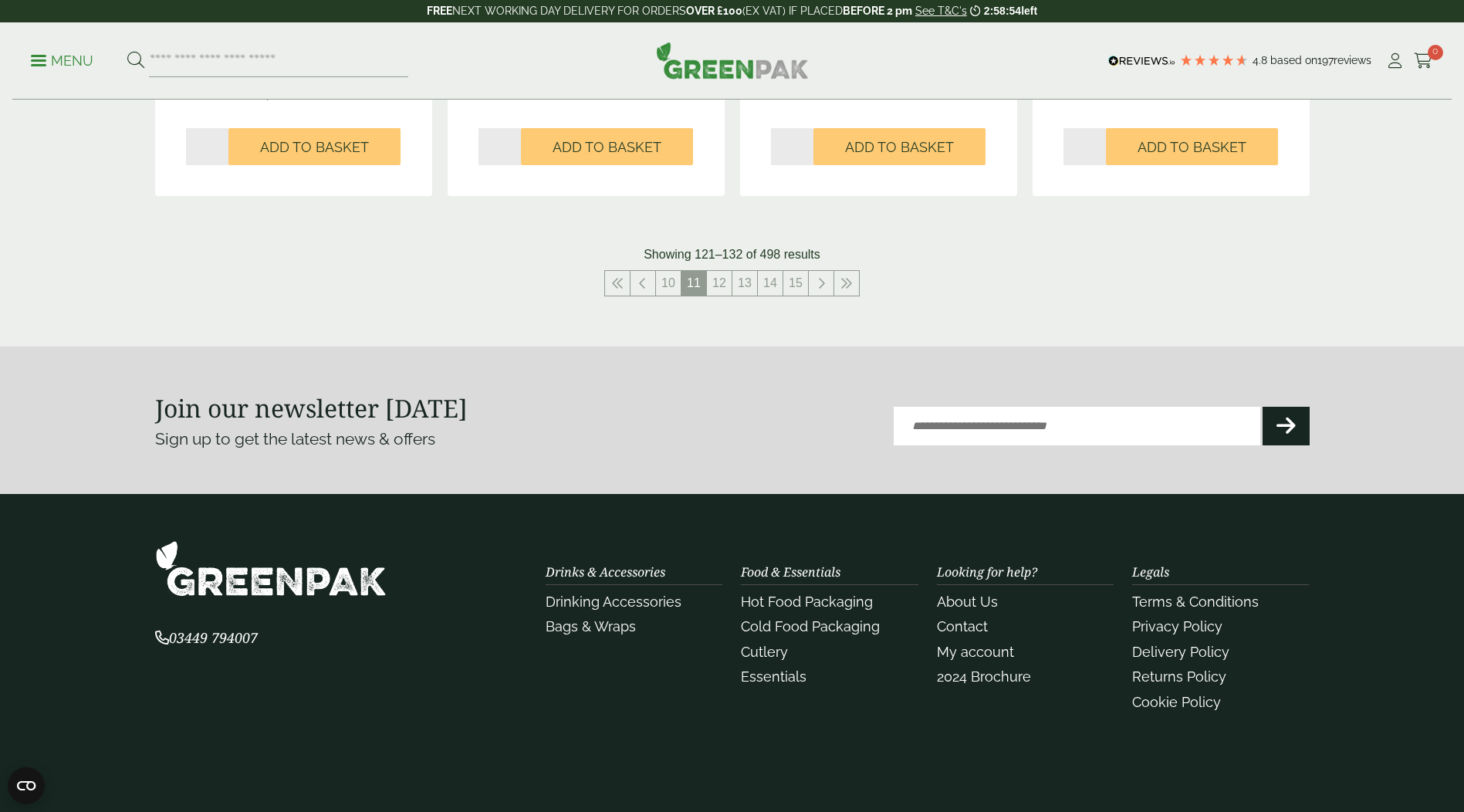
drag, startPoint x: 761, startPoint y: 110, endPoint x: 1048, endPoint y: 199, distance: 300.5
drag, startPoint x: 1048, startPoint y: 199, endPoint x: 758, endPoint y: 357, distance: 330.2
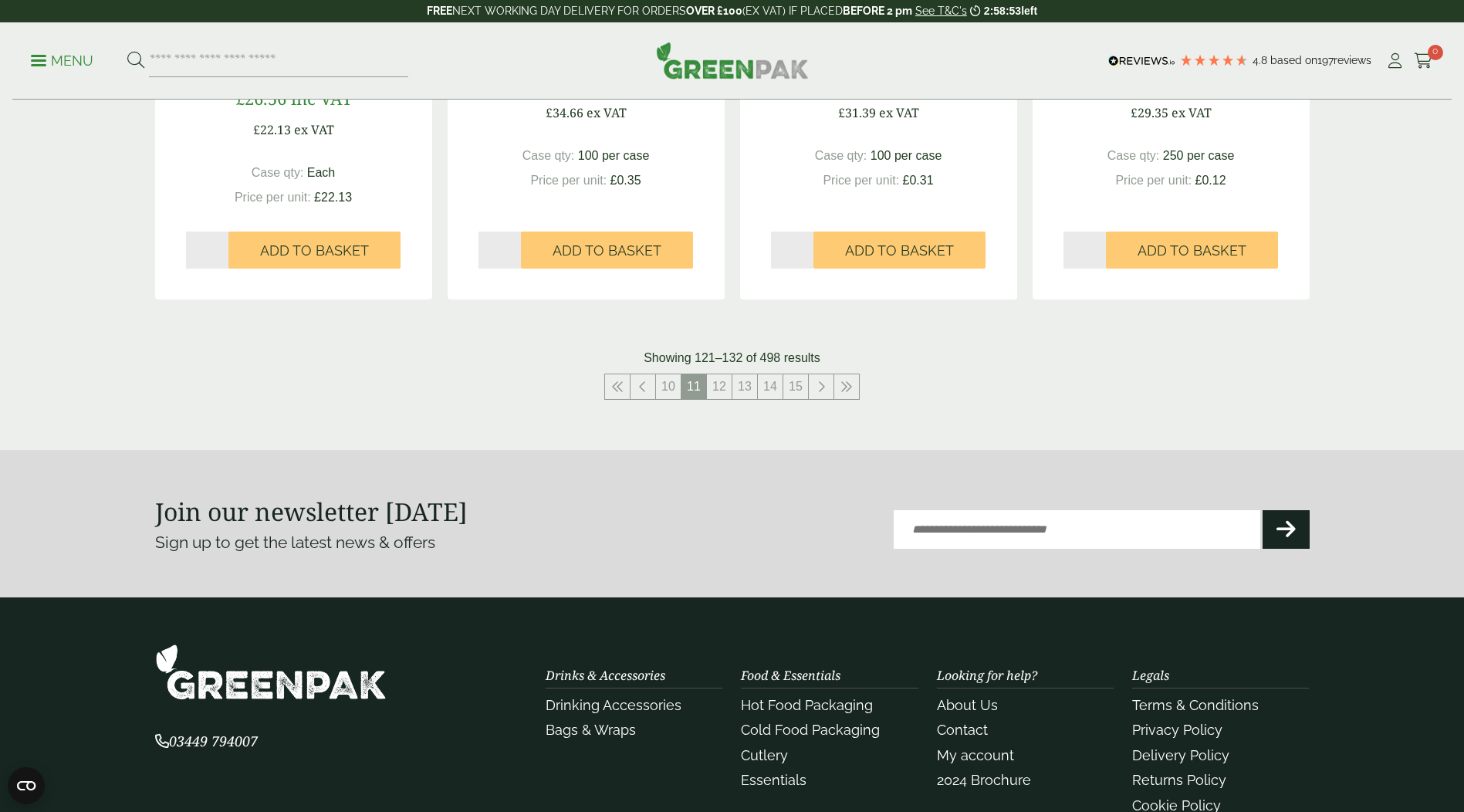
scroll to position [1234, 0]
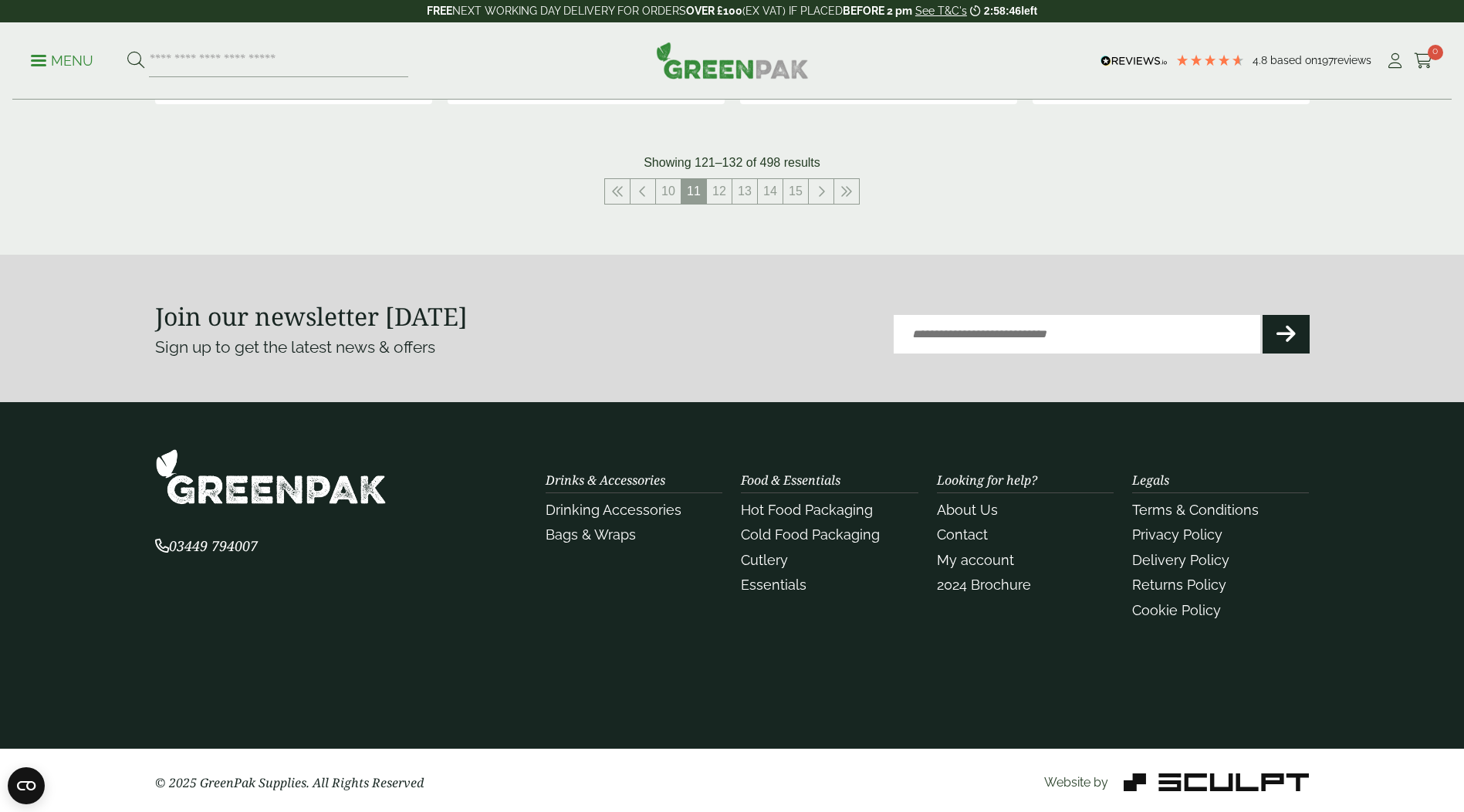
scroll to position [1794, 0]
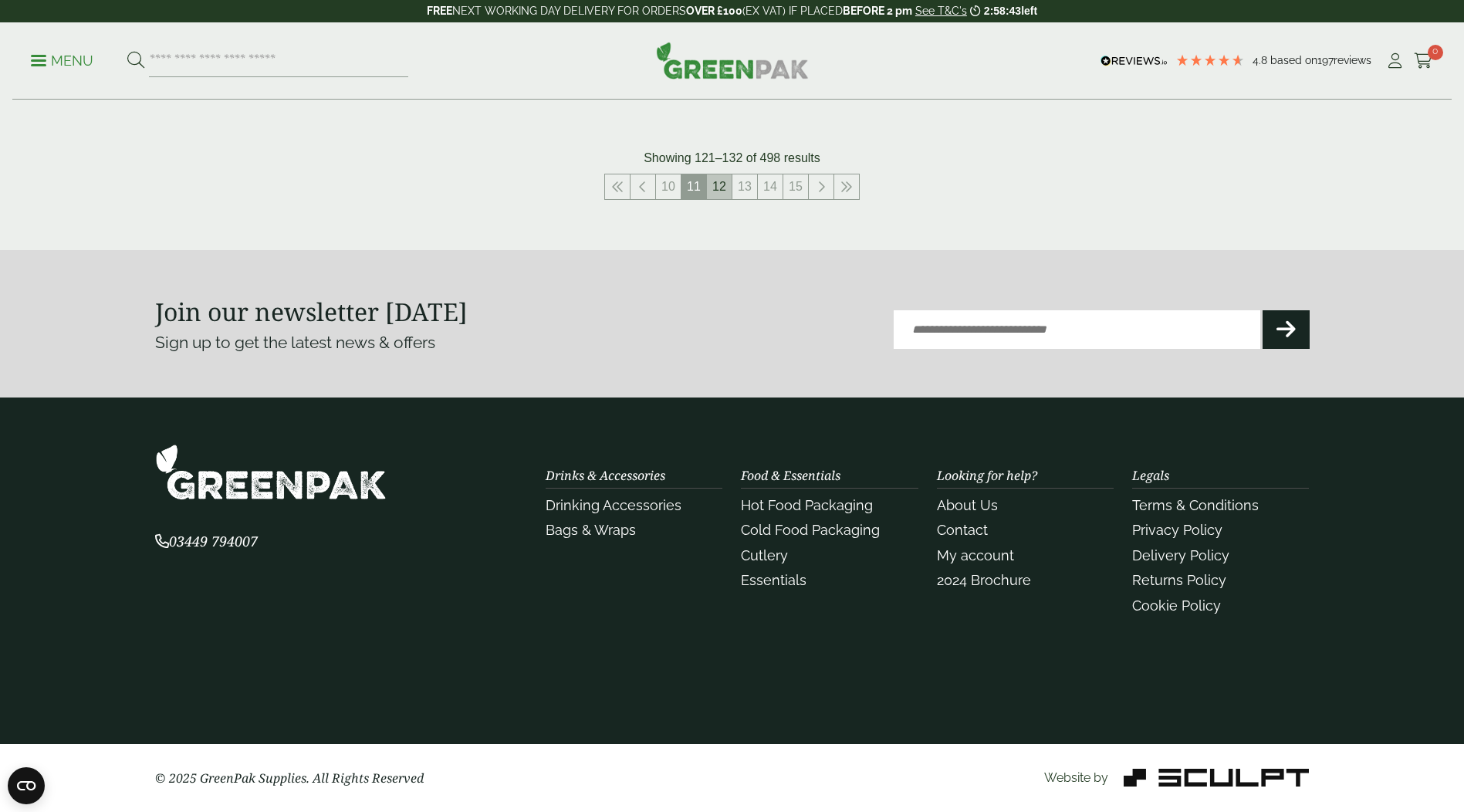
click at [718, 195] on link "12" at bounding box center [719, 187] width 25 height 25
click at [816, 498] on link "Hot Food Packaging" at bounding box center [807, 505] width 132 height 16
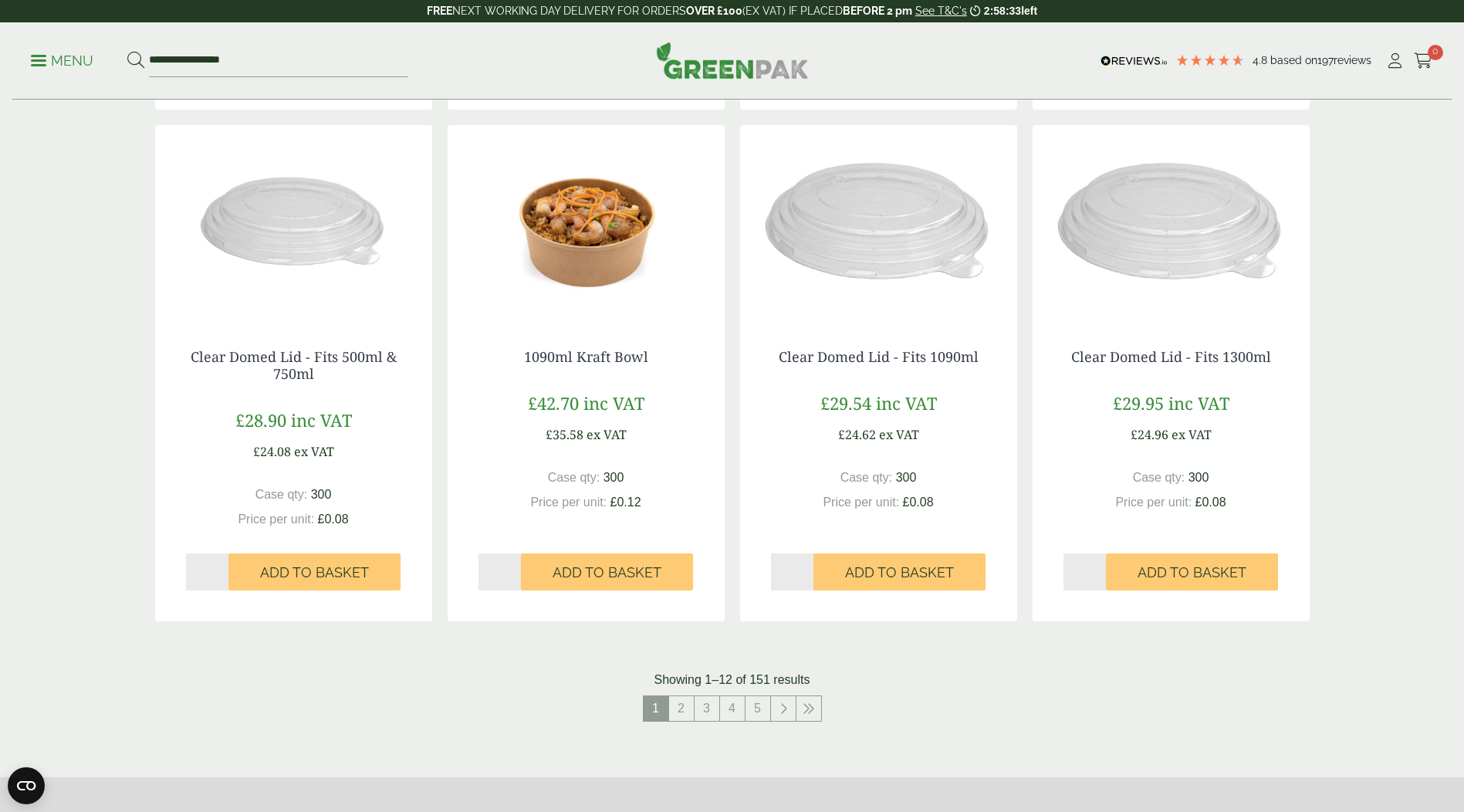
scroll to position [1389, 0]
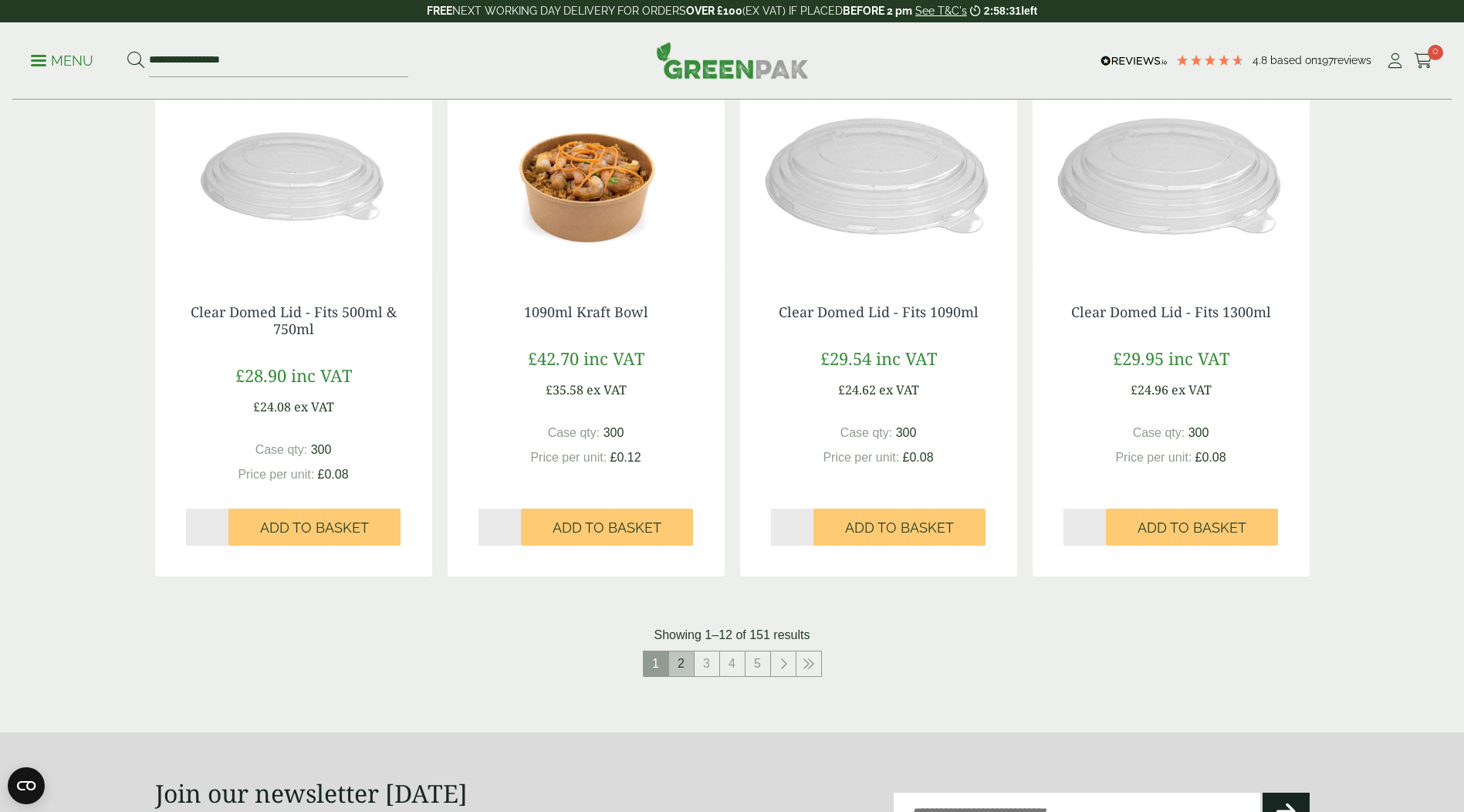
click at [679, 663] on link "2" at bounding box center [682, 663] width 25 height 25
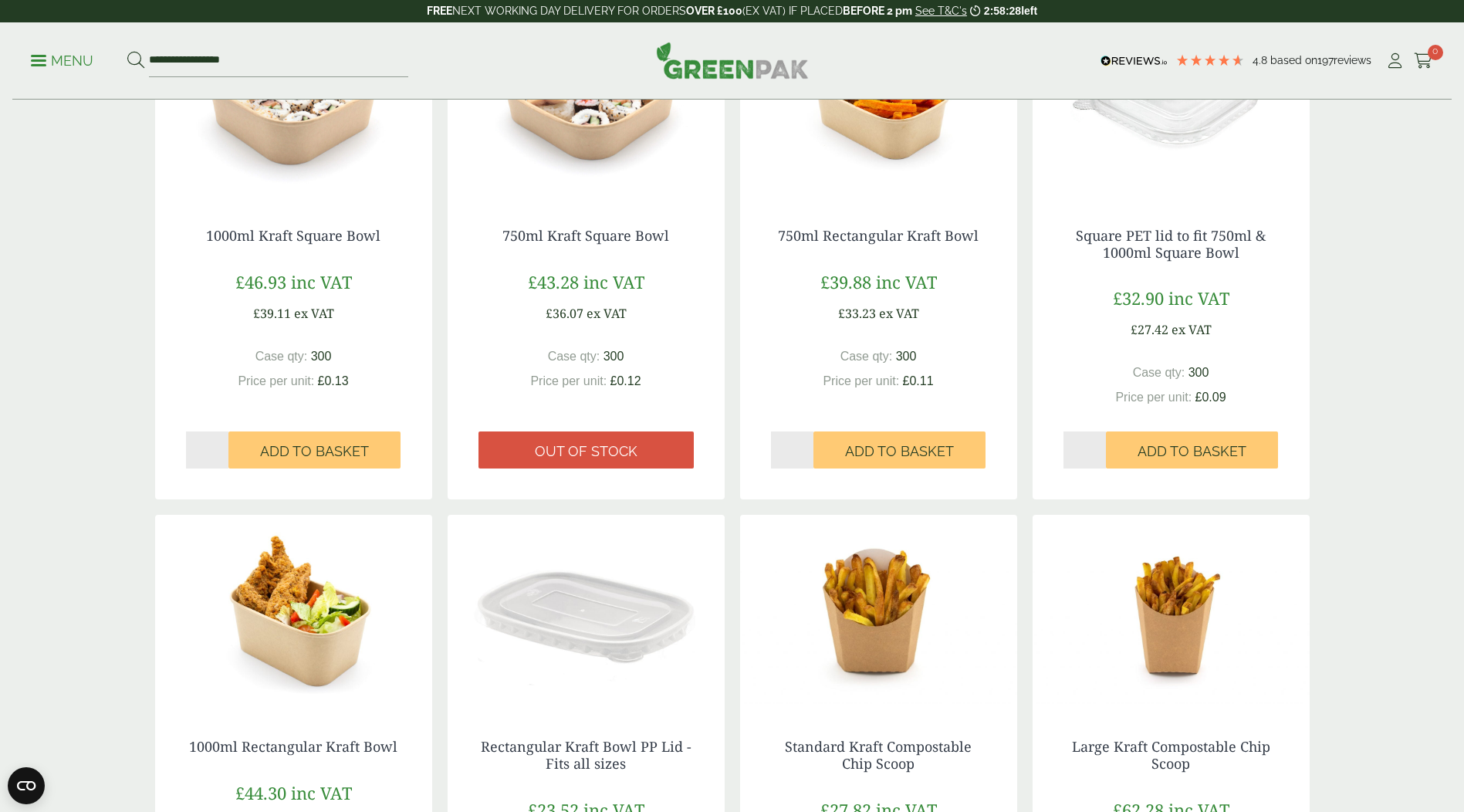
scroll to position [695, 0]
